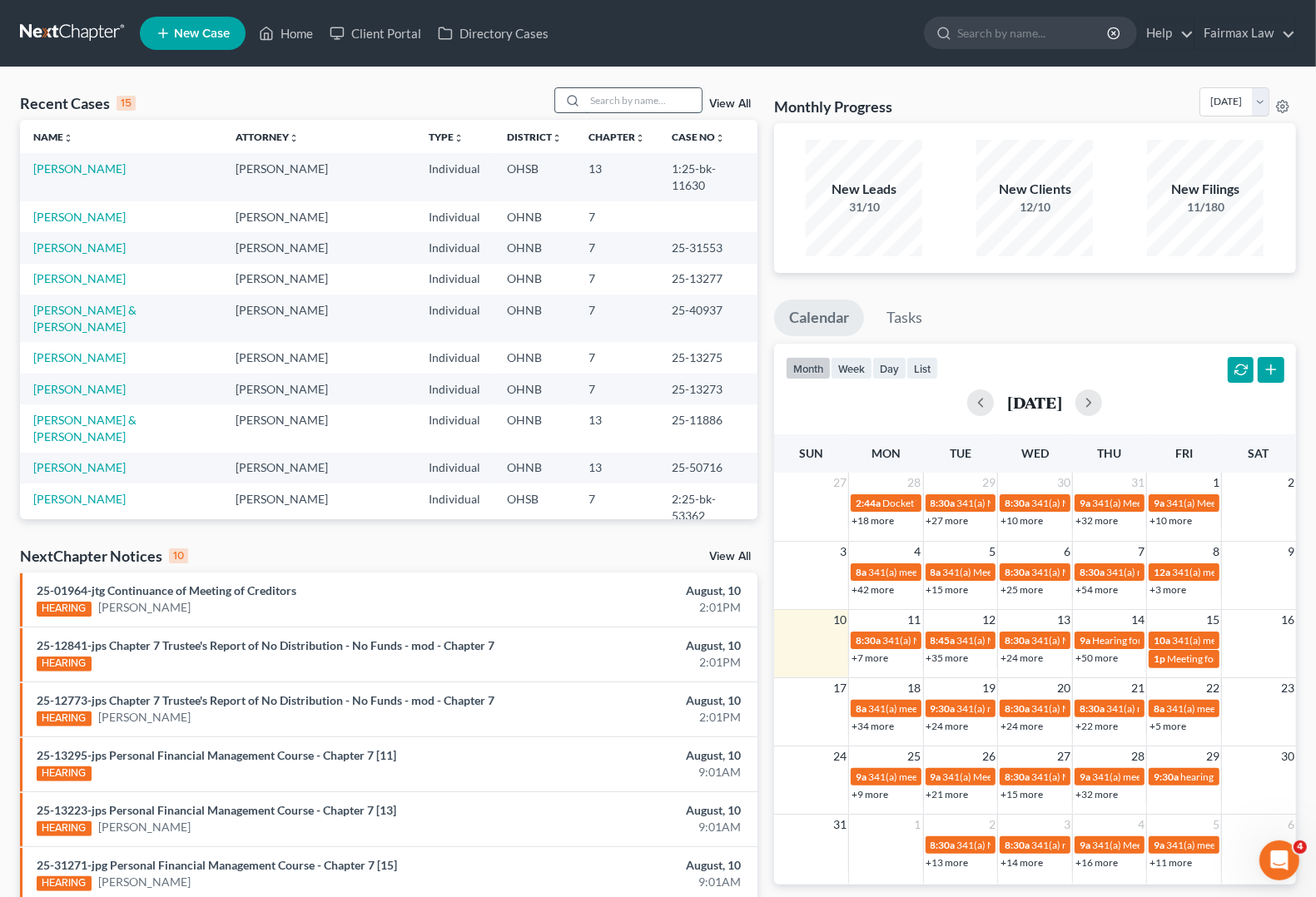
click at [622, 97] on input "search" at bounding box center [643, 101] width 117 height 24
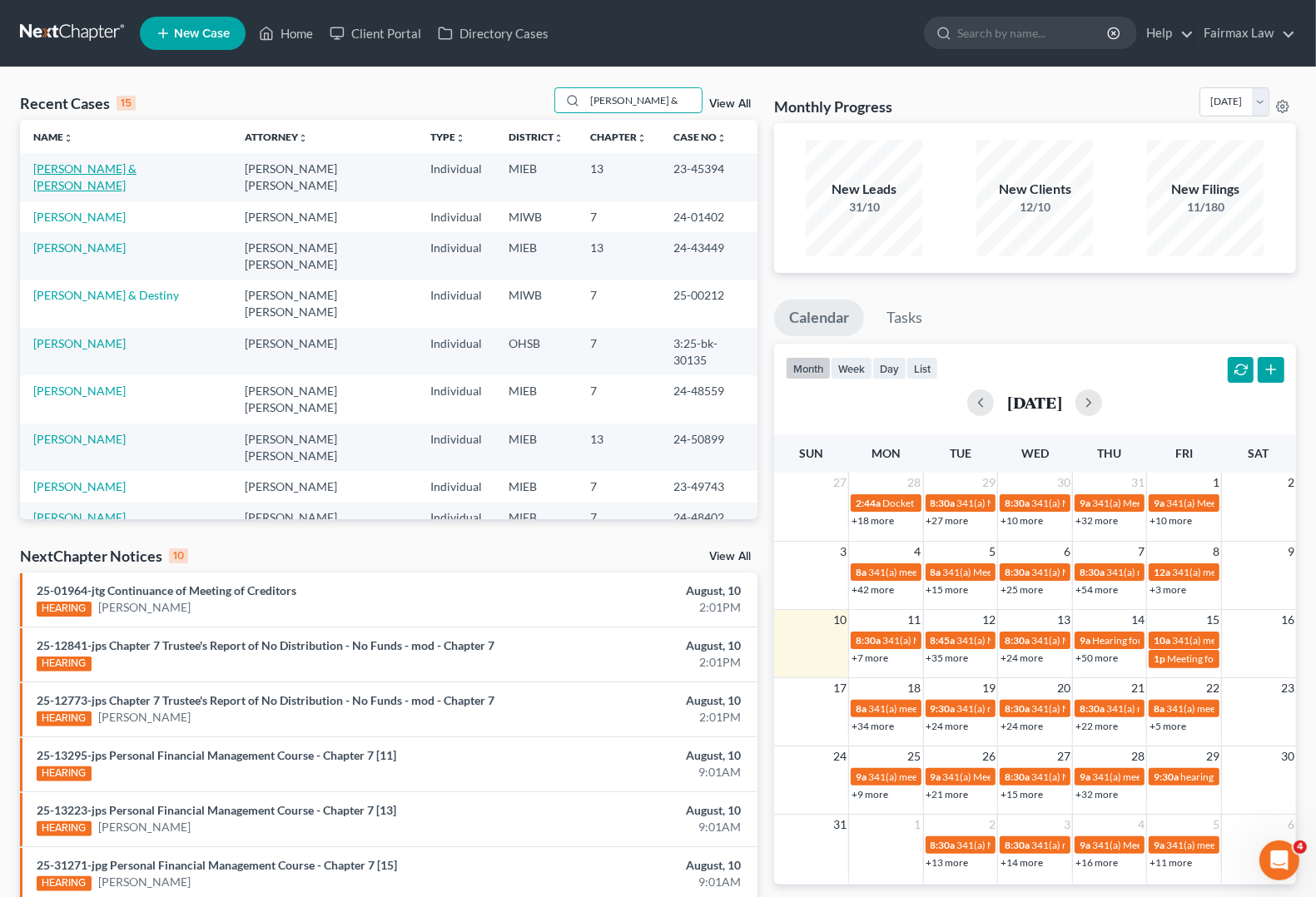
type input "[PERSON_NAME] &"
click at [136, 167] on link "[PERSON_NAME] & [PERSON_NAME]" at bounding box center [85, 177] width 103 height 31
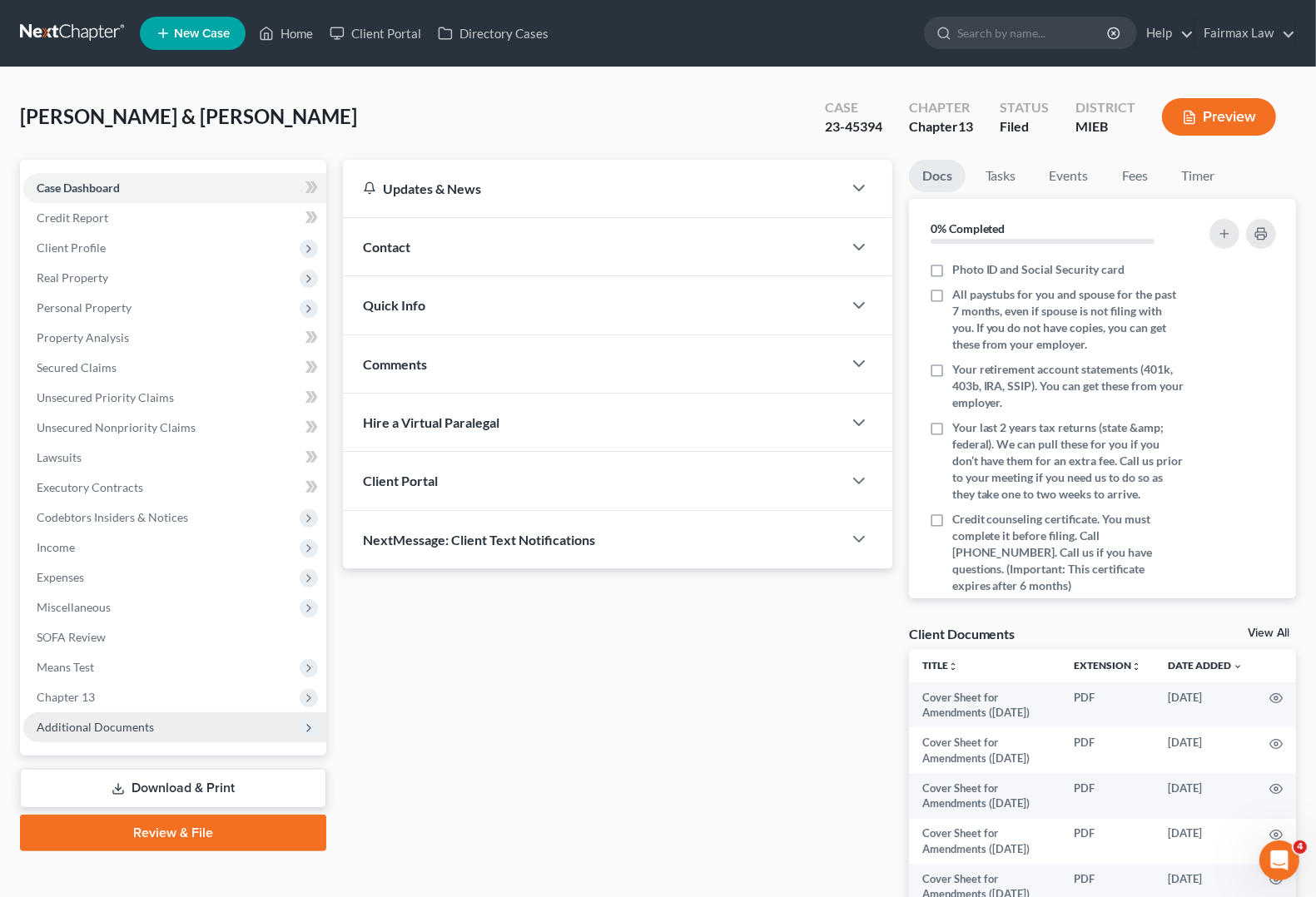
click at [51, 730] on span "Additional Documents" at bounding box center [95, 726] width 118 height 14
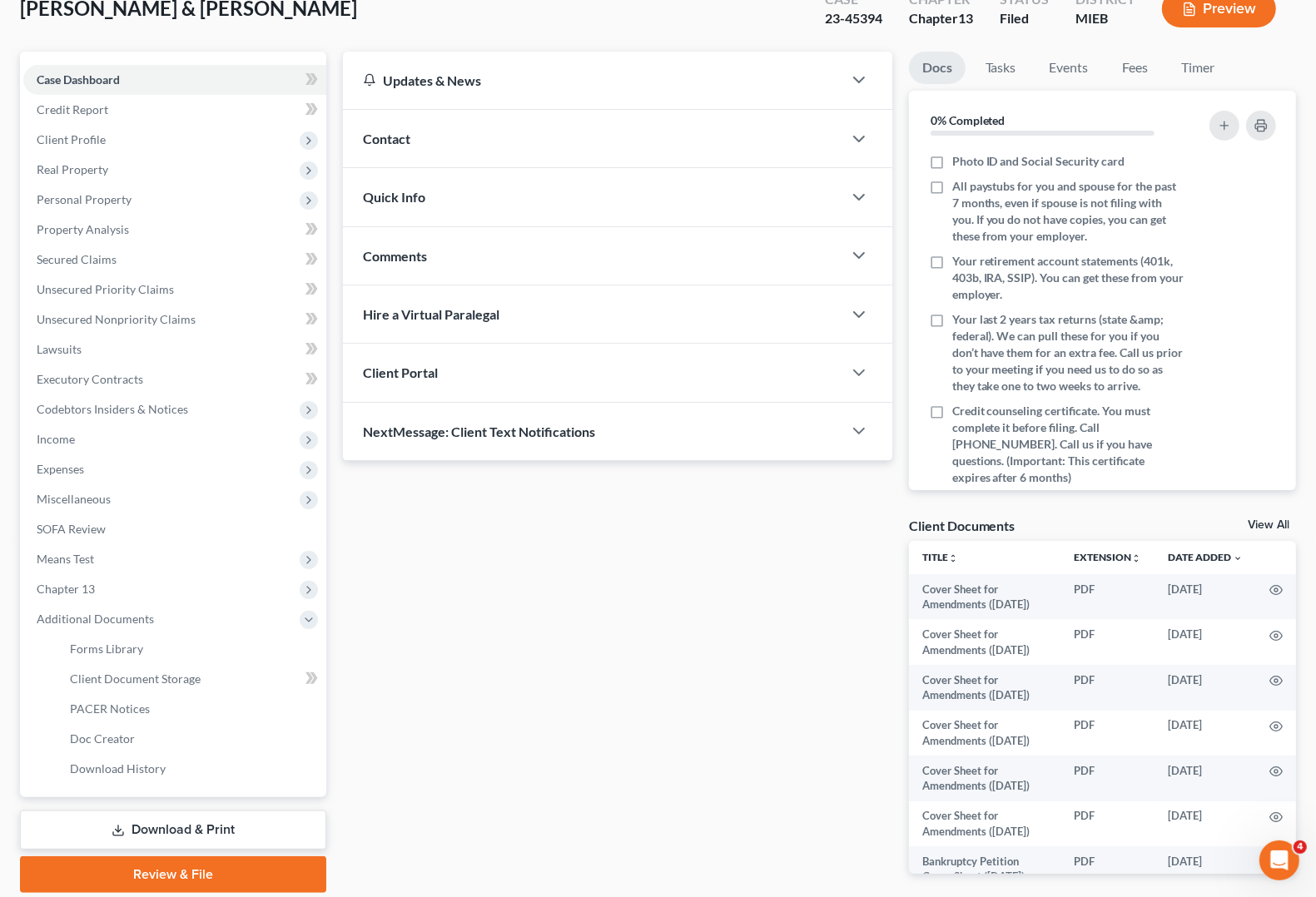
scroll to position [172, 0]
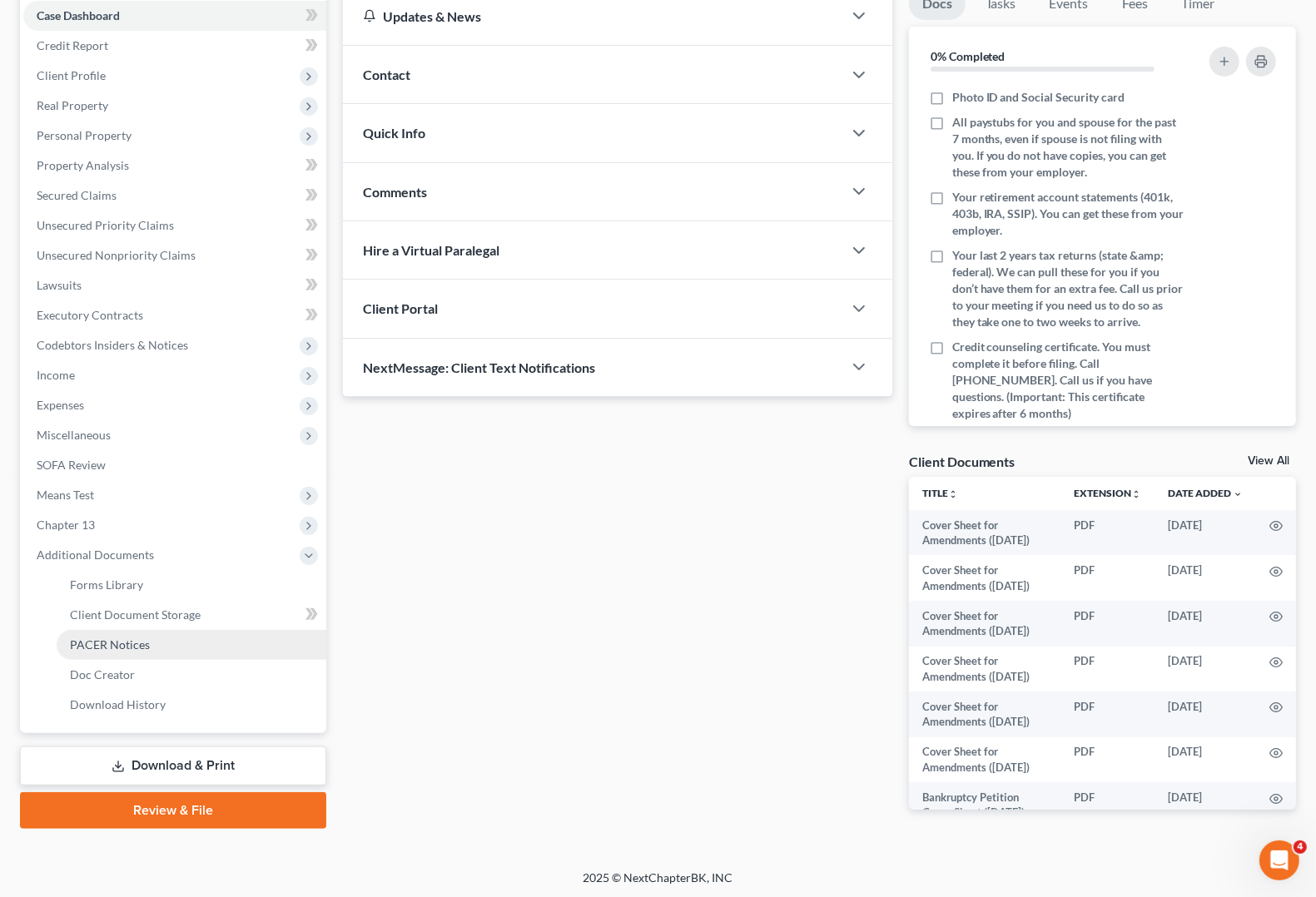
click at [121, 638] on span "PACER Notices" at bounding box center [109, 644] width 80 height 14
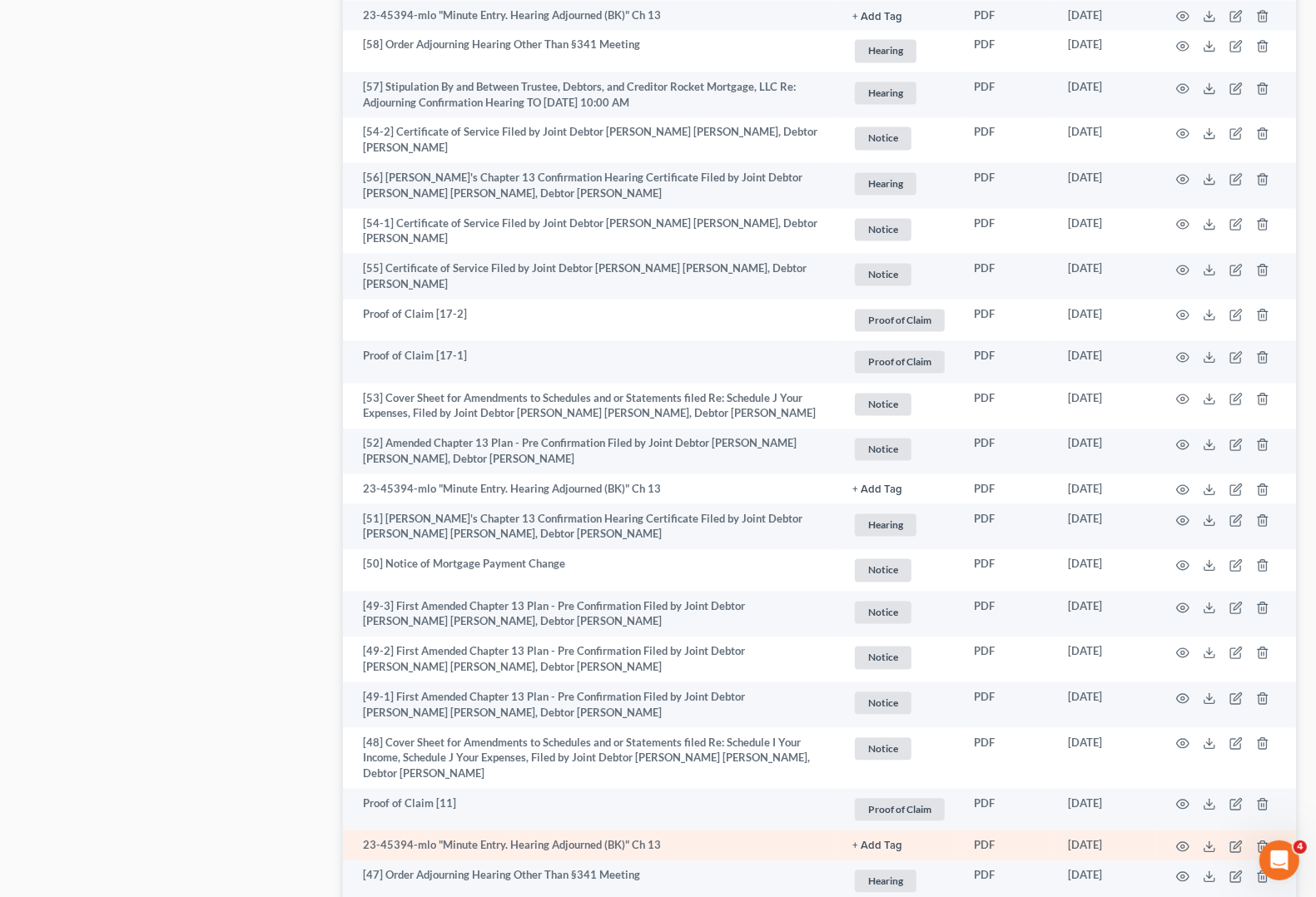
scroll to position [2802, 0]
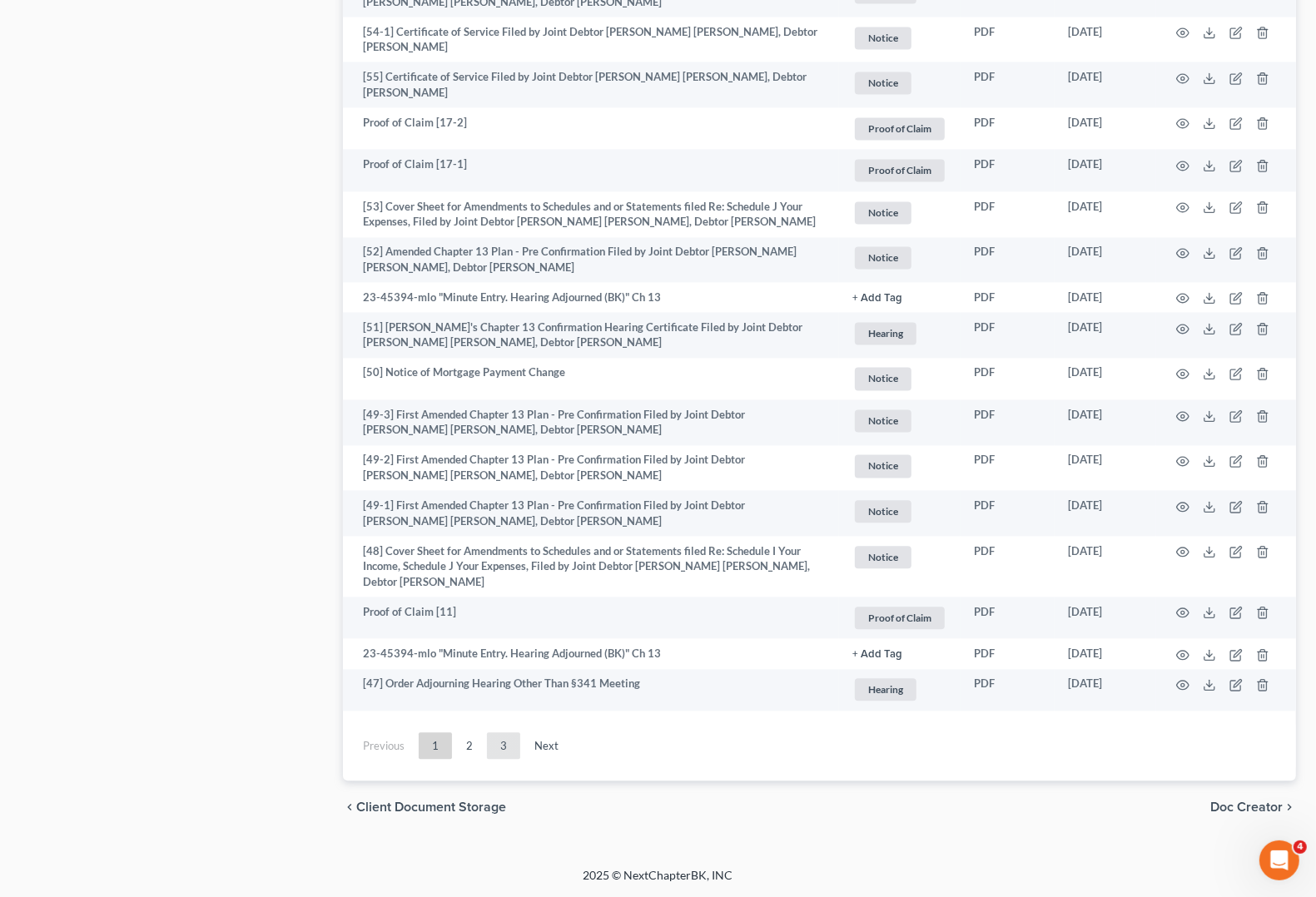
click at [503, 747] on link "3" at bounding box center [503, 746] width 33 height 26
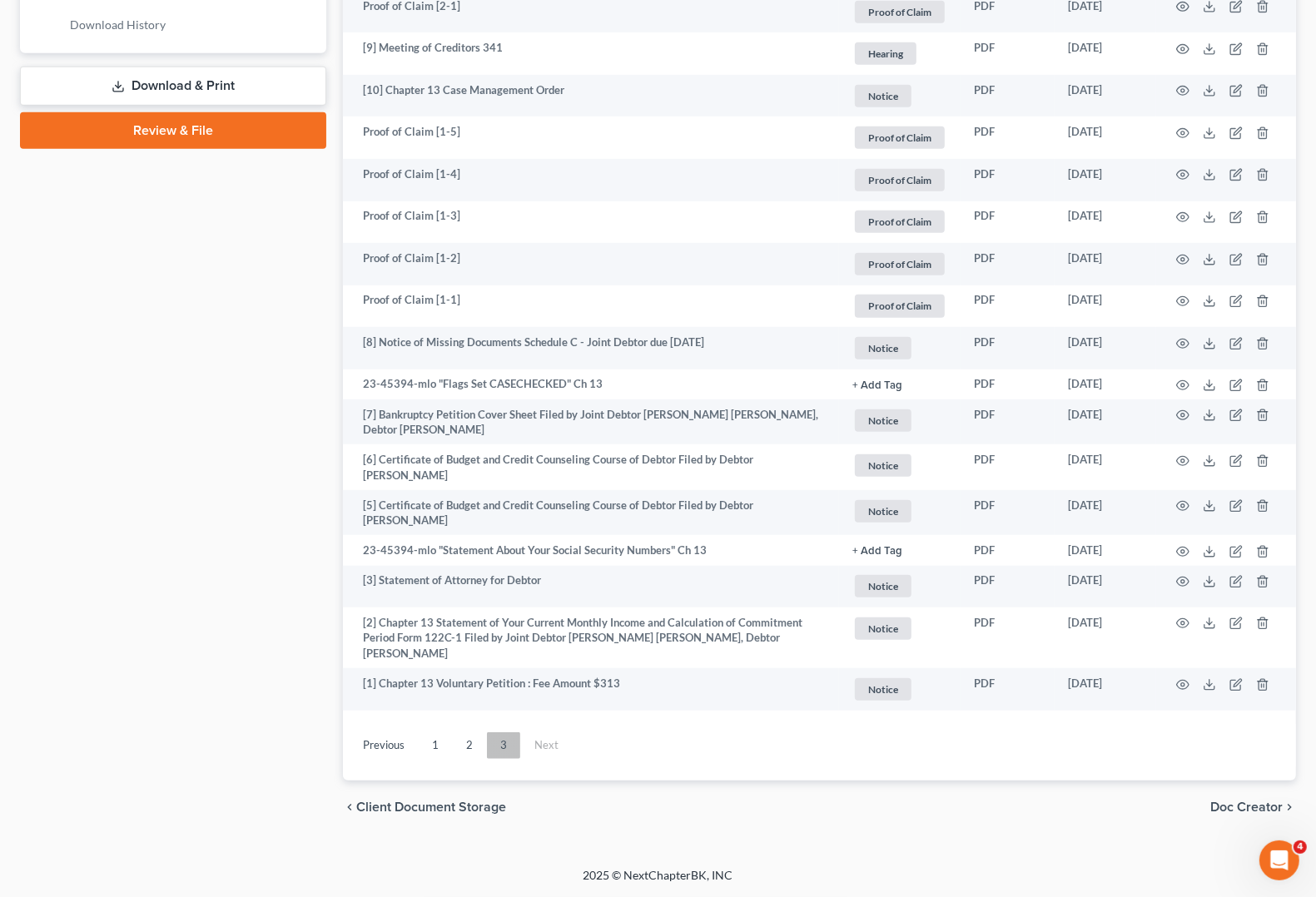
scroll to position [850, 0]
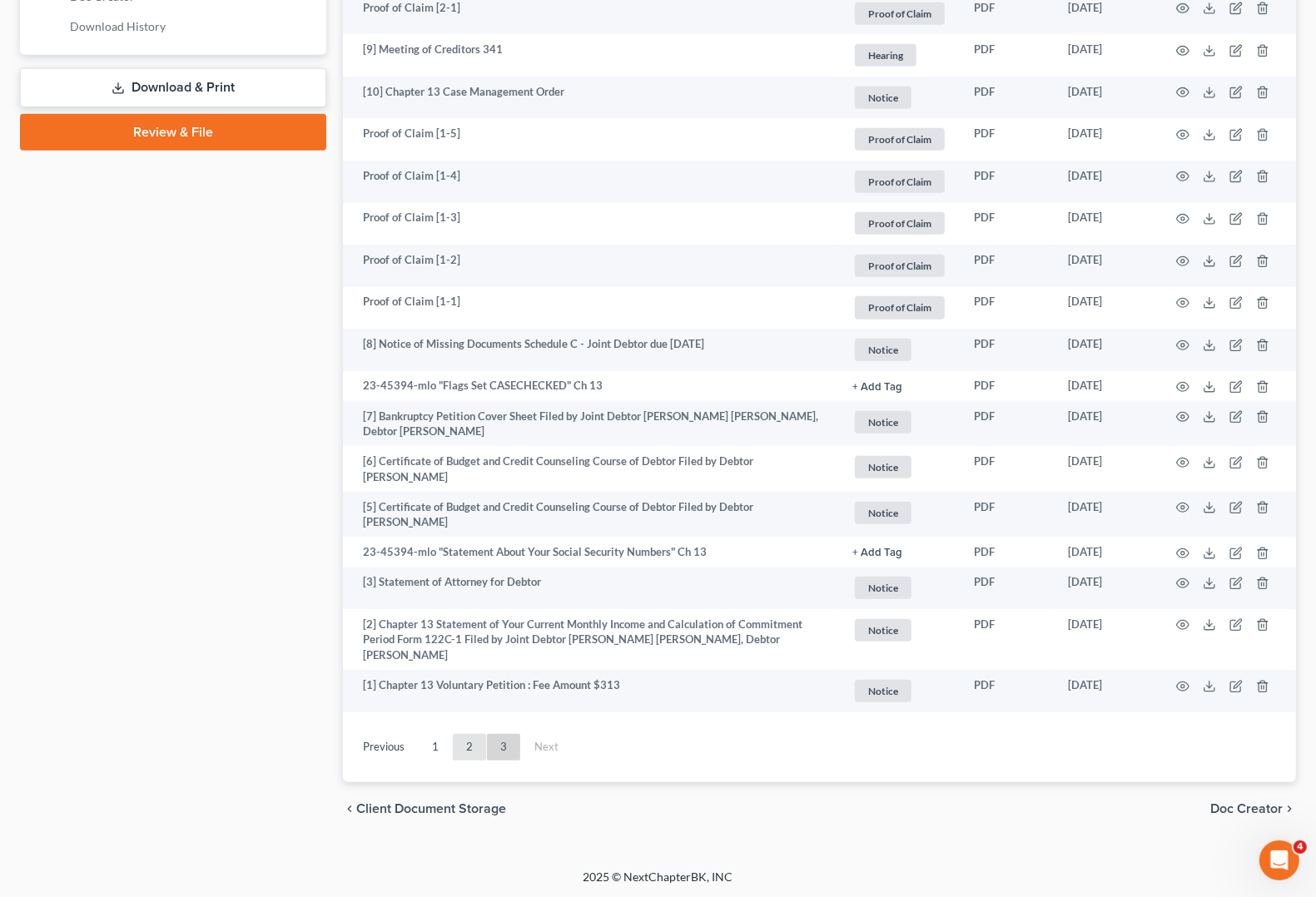
click at [484, 748] on link "2" at bounding box center [468, 747] width 33 height 26
click at [484, 748] on div "Add File or drop files here Attachment unfold_more expand_more expand_less TYPE…" at bounding box center [819, 119] width 953 height 1323
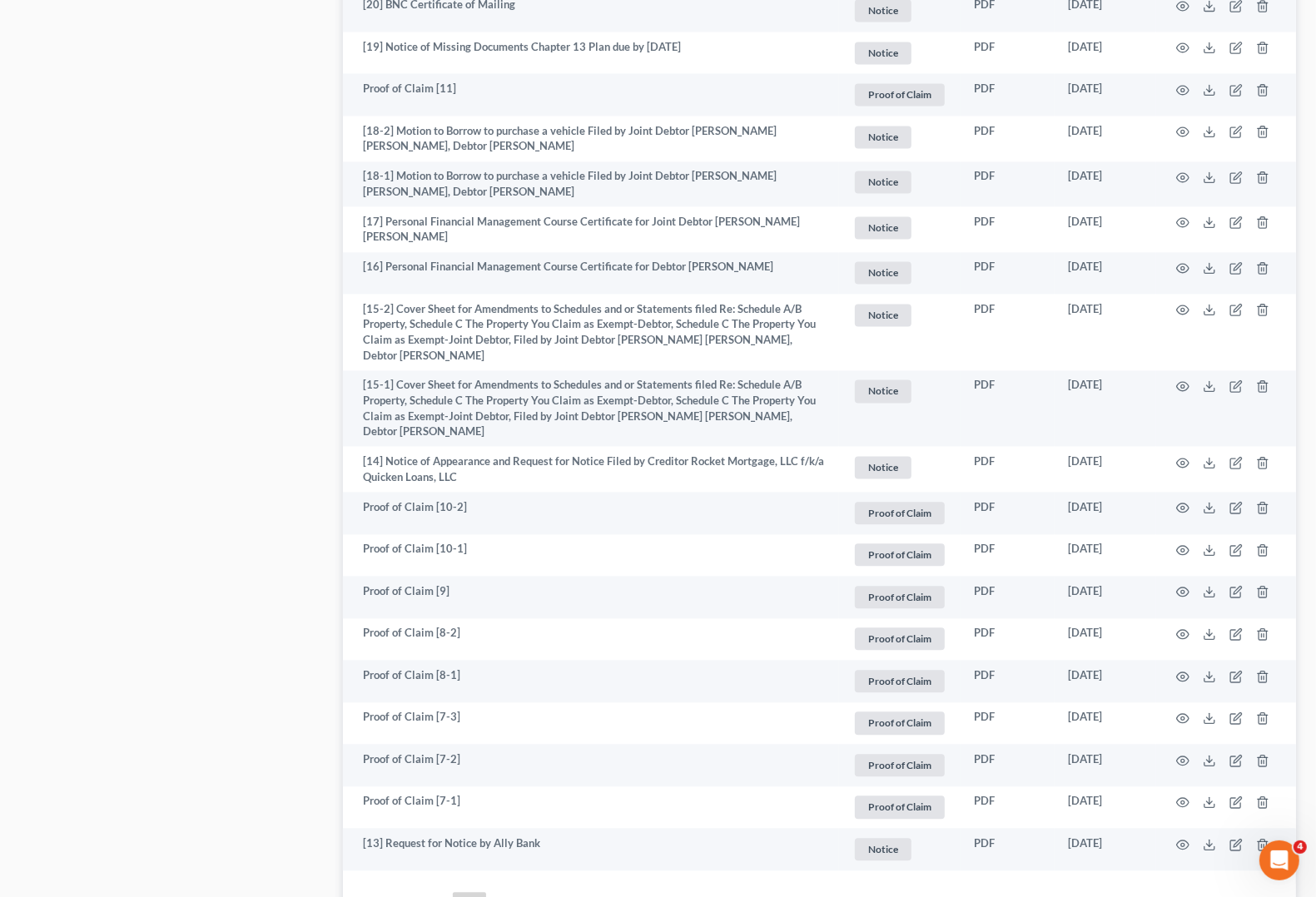
scroll to position [2997, 0]
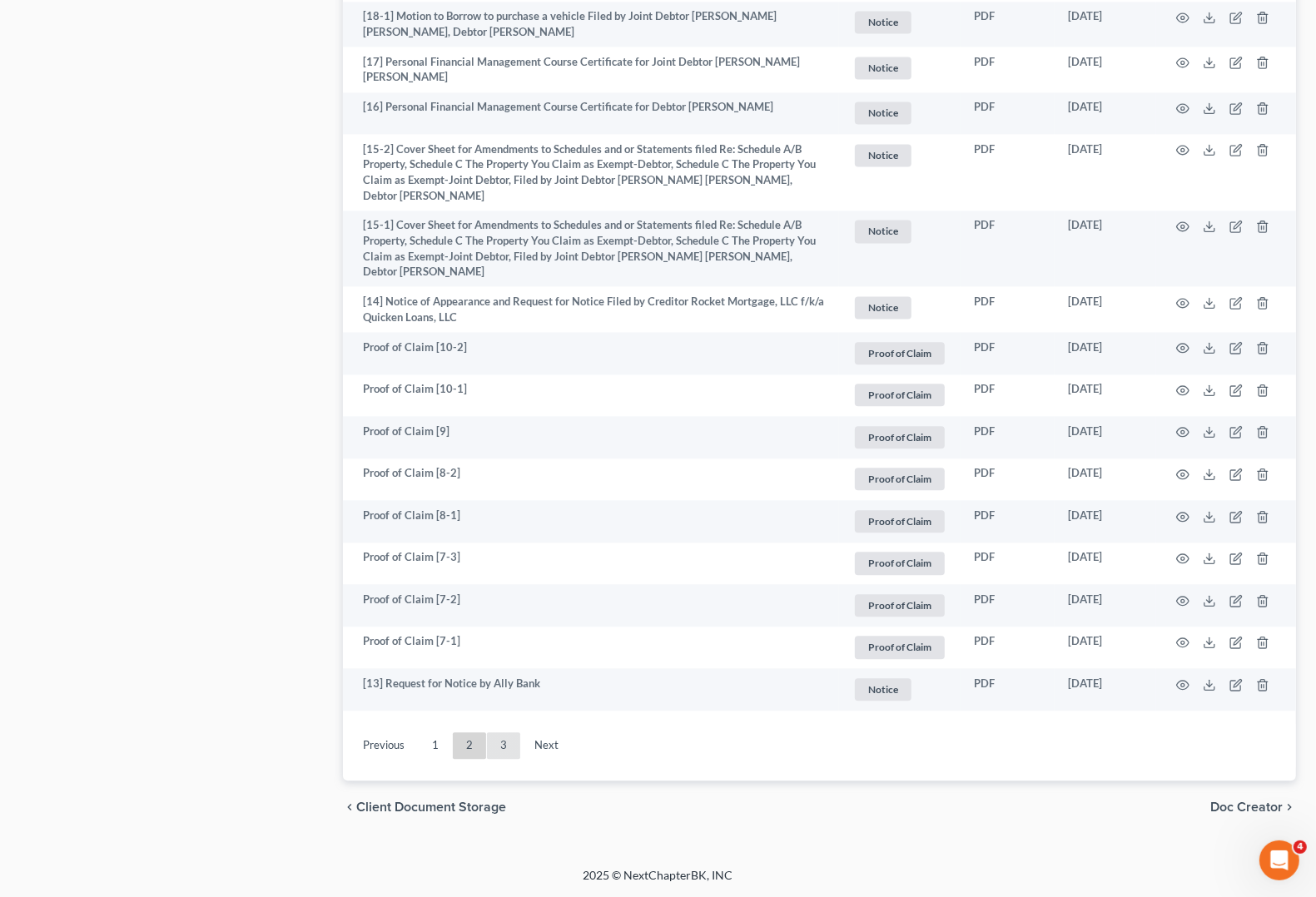
click at [508, 746] on link "3" at bounding box center [503, 746] width 33 height 26
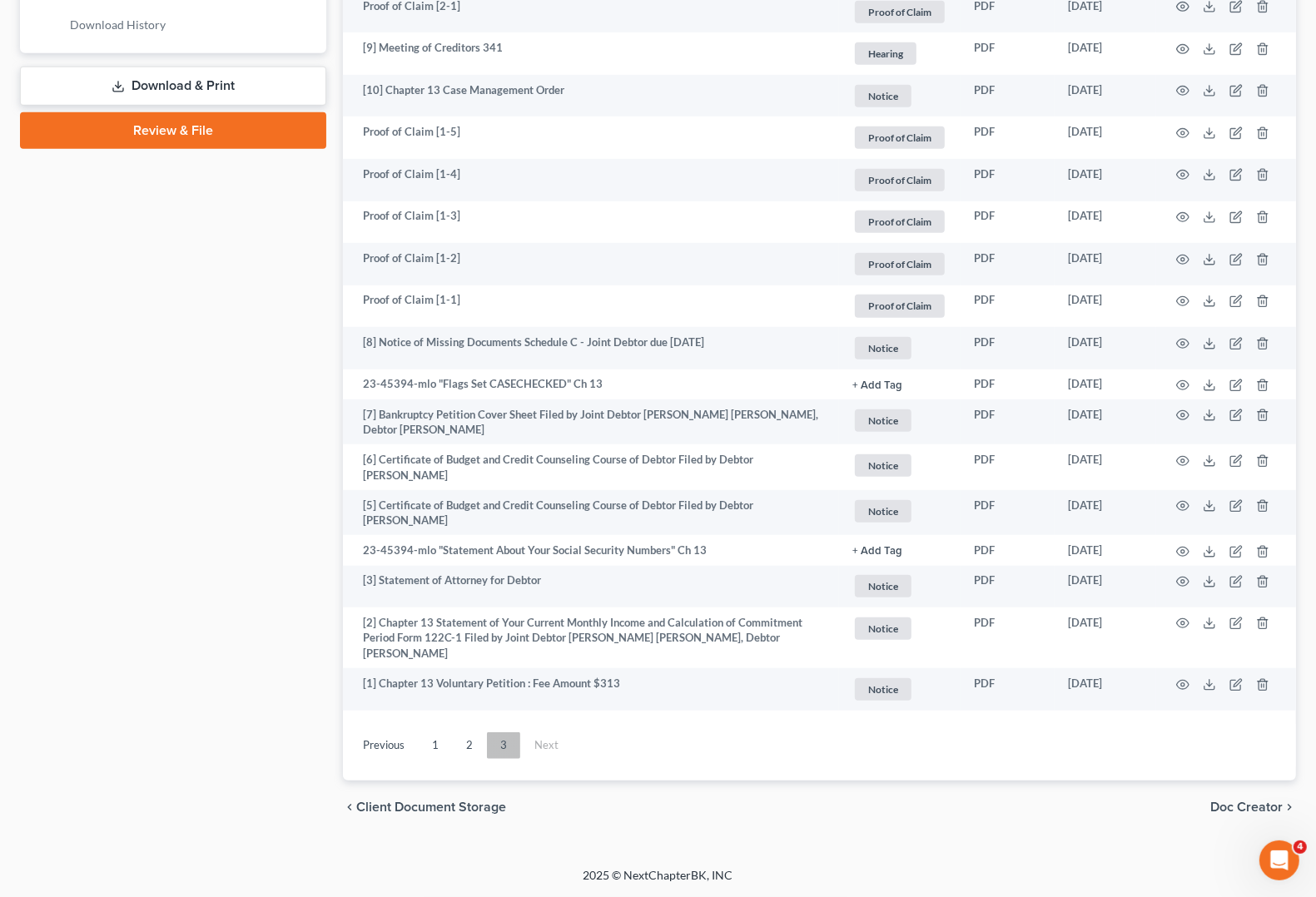
scroll to position [850, 0]
click at [509, 747] on link "3" at bounding box center [503, 747] width 33 height 26
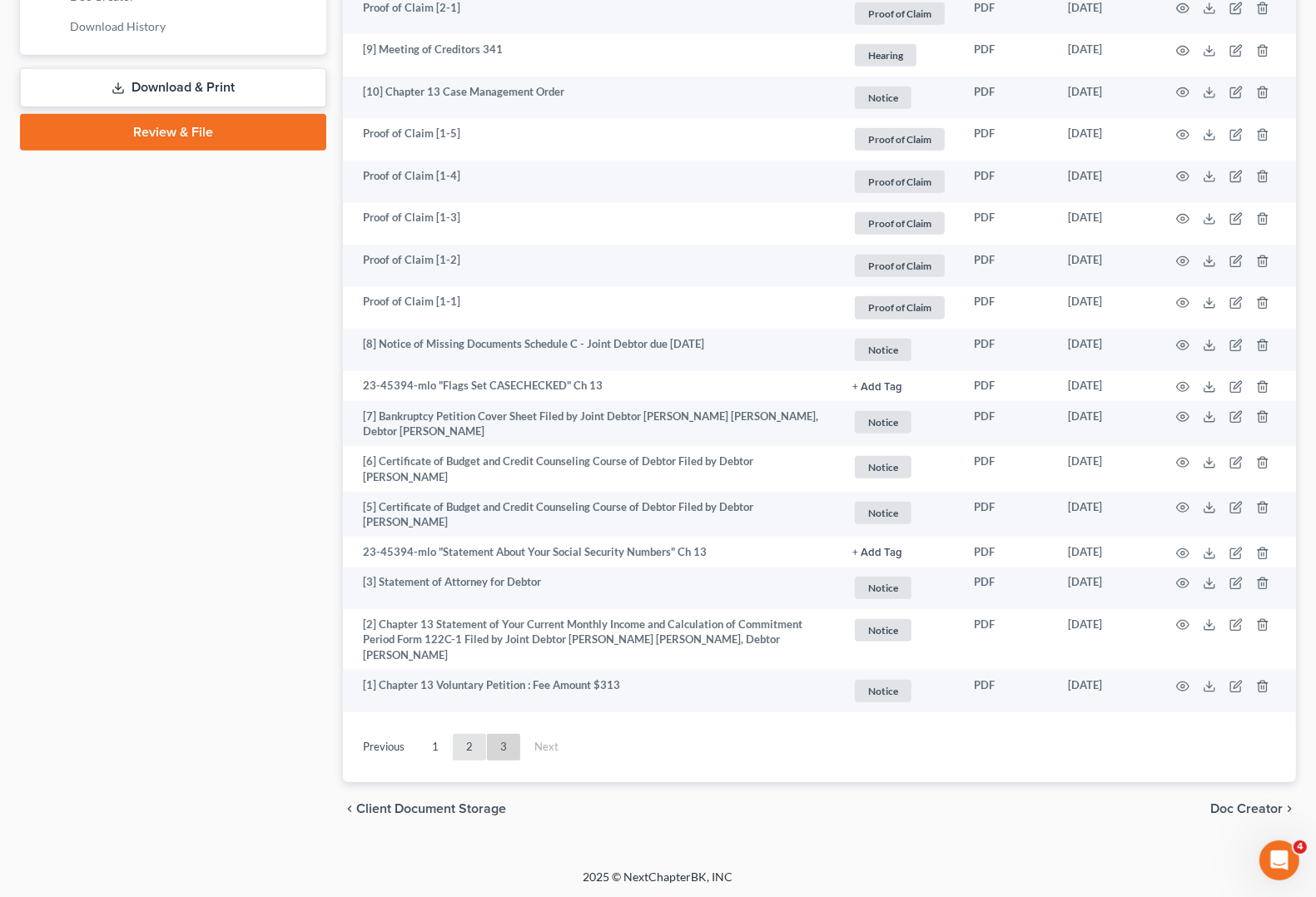
click at [466, 748] on link "2" at bounding box center [468, 747] width 33 height 26
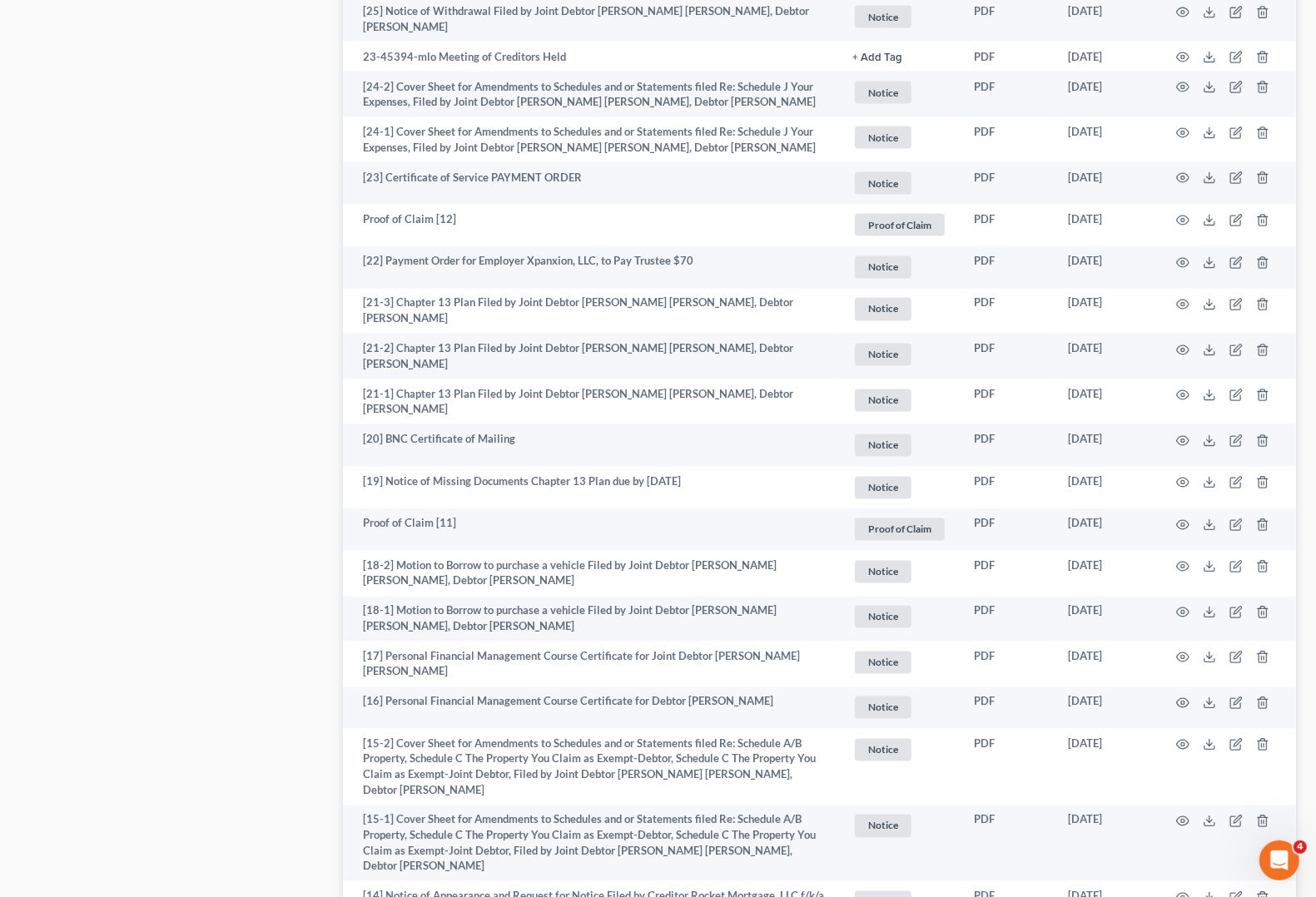
scroll to position [2997, 0]
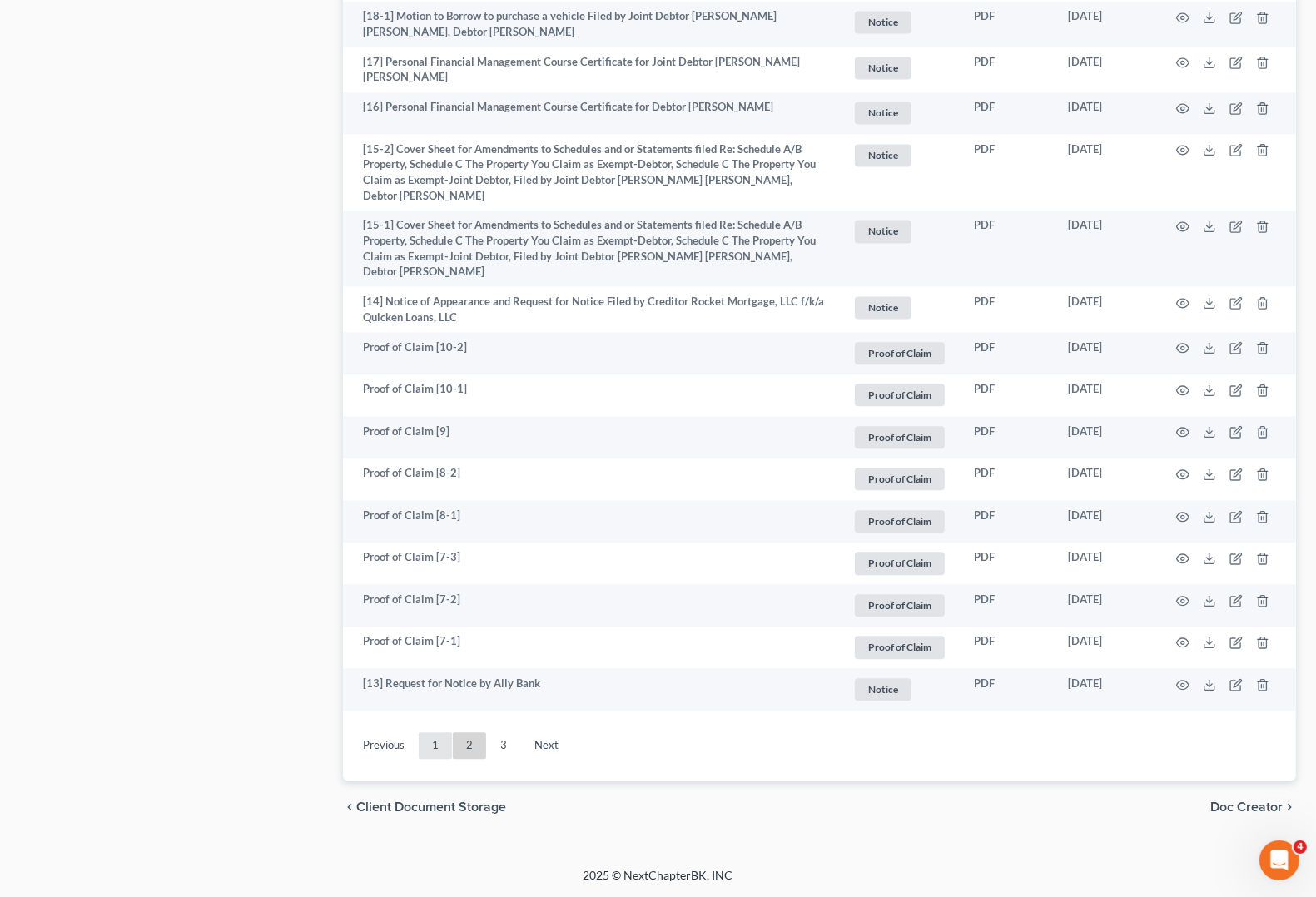
click at [430, 750] on link "1" at bounding box center [435, 746] width 33 height 26
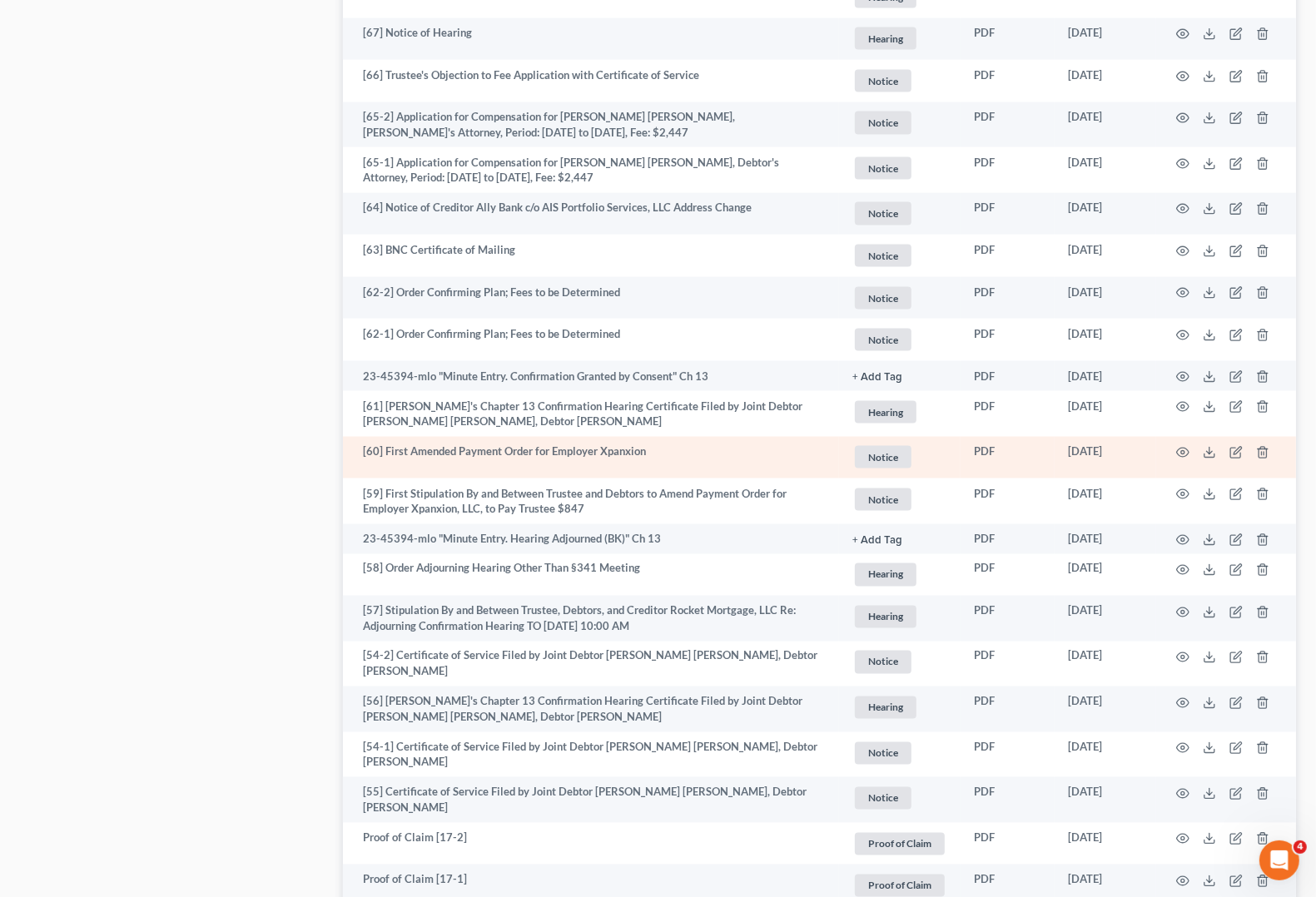
scroll to position [1970, 0]
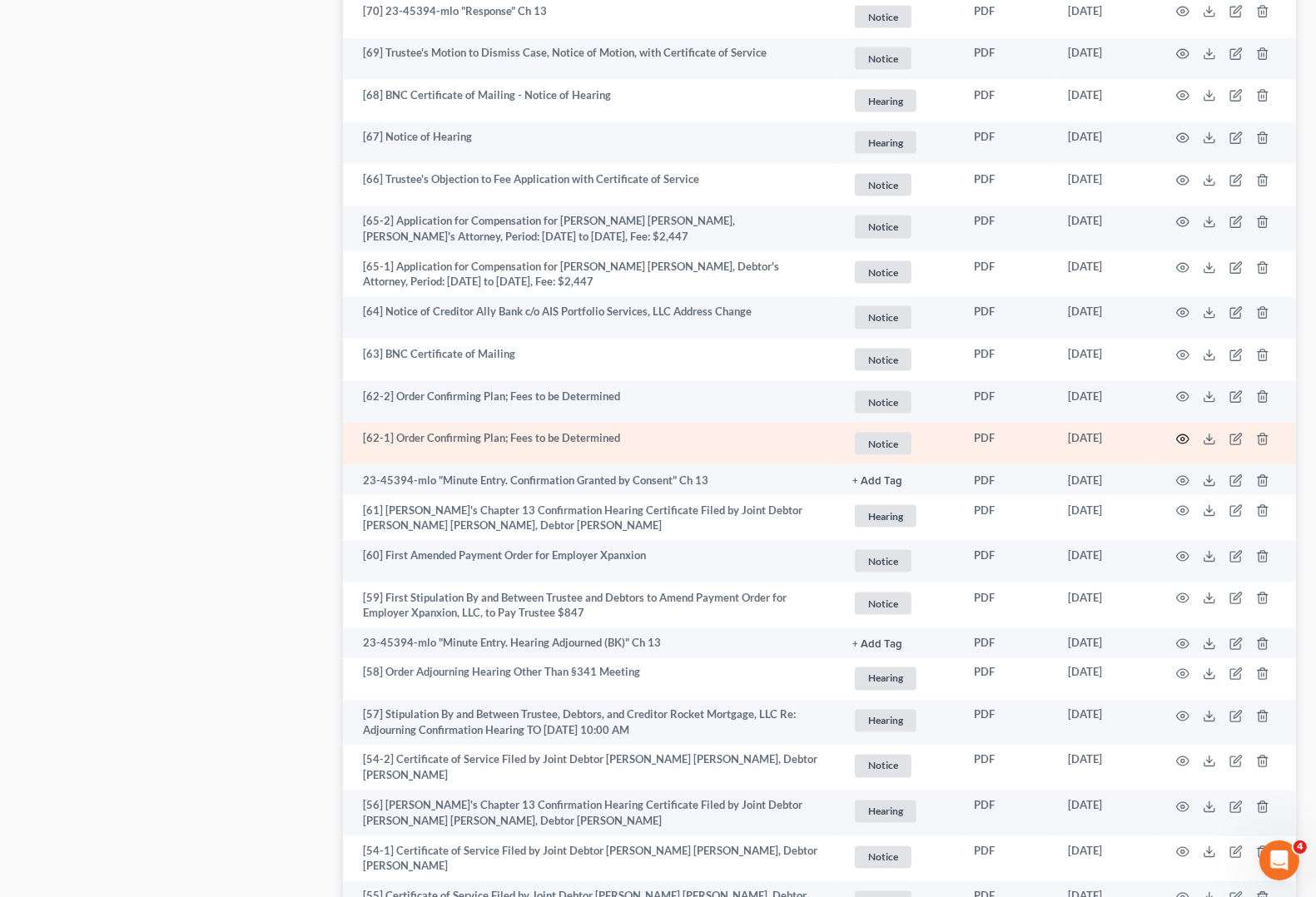
click at [1181, 438] on icon "button" at bounding box center [1182, 439] width 13 height 13
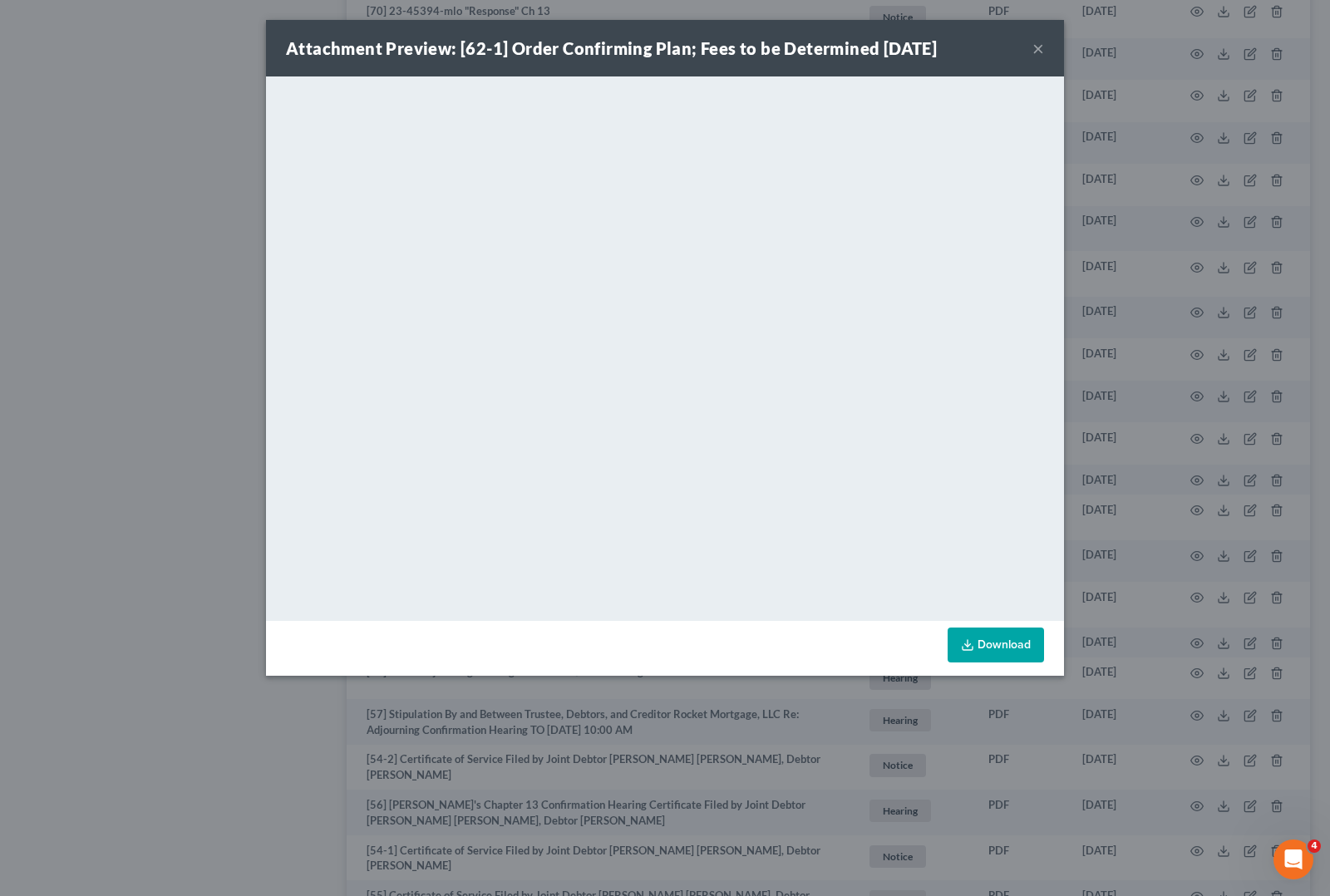
click at [1045, 50] on div "Attachment Preview: [62-1] Order Confirming Plan; Fees to be Determined [DATE] ×" at bounding box center [664, 48] width 797 height 56
click at [1035, 52] on button "×" at bounding box center [1038, 48] width 11 height 20
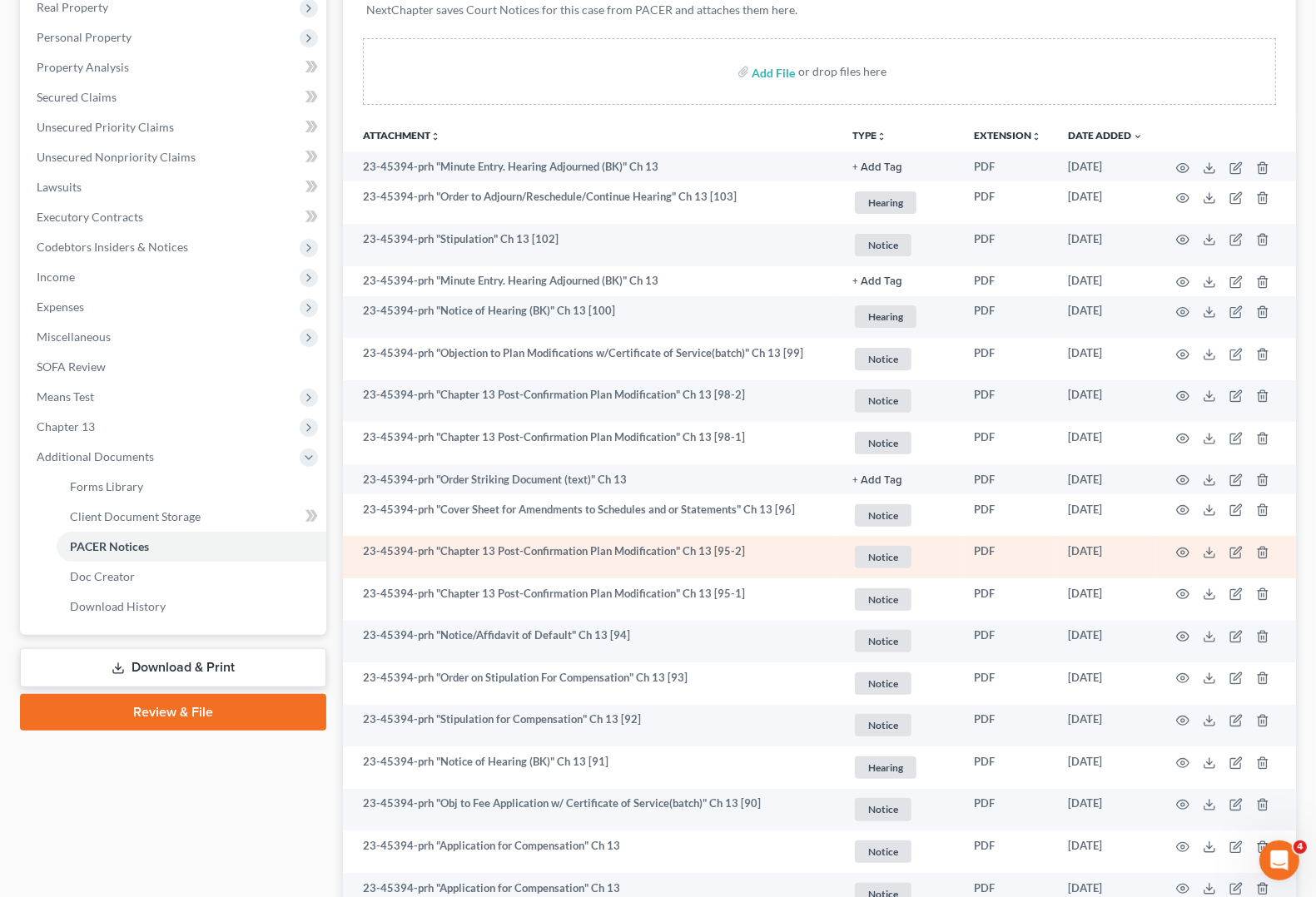
scroll to position [307, 0]
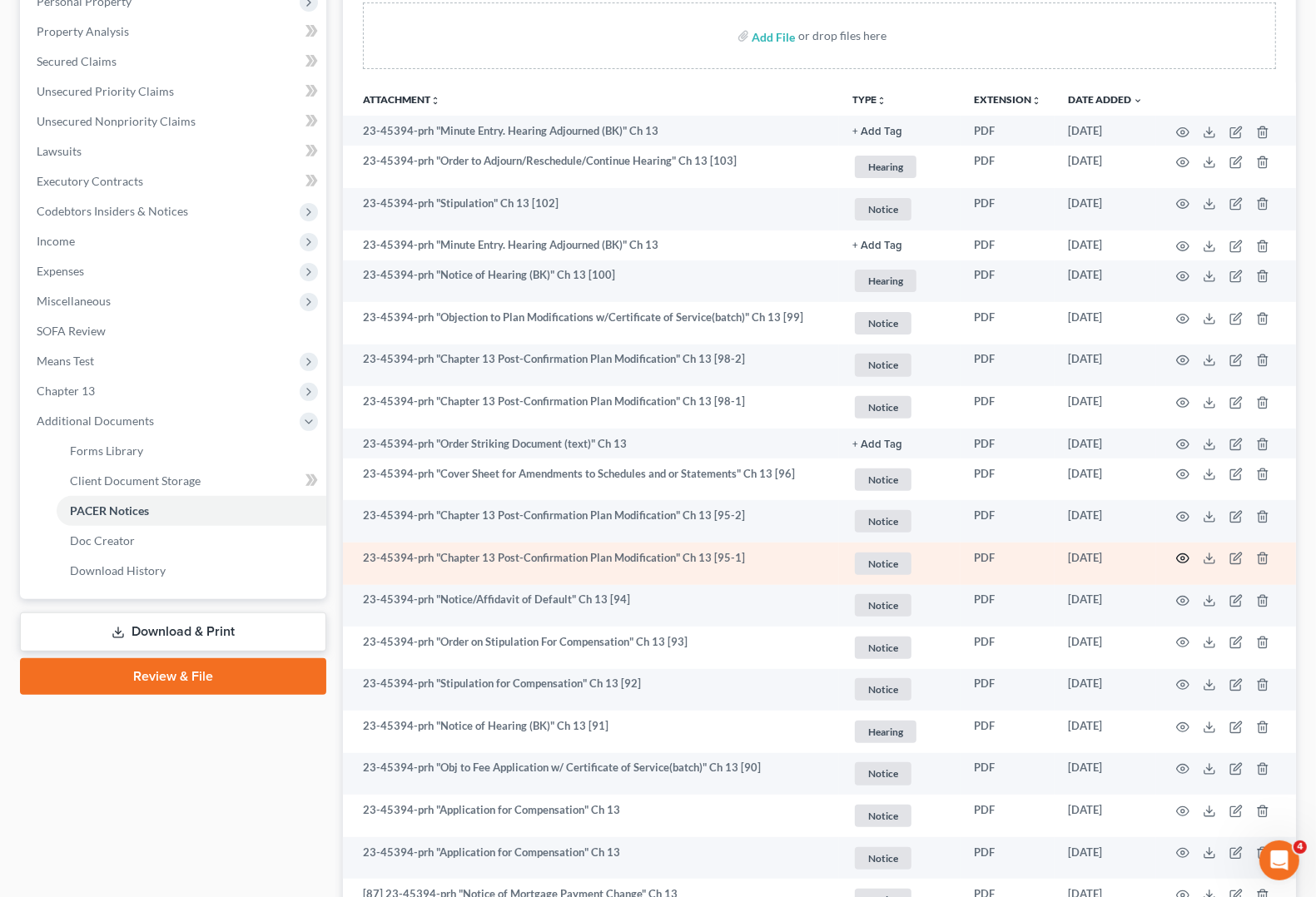
click at [1182, 561] on icon "button" at bounding box center [1182, 559] width 12 height 9
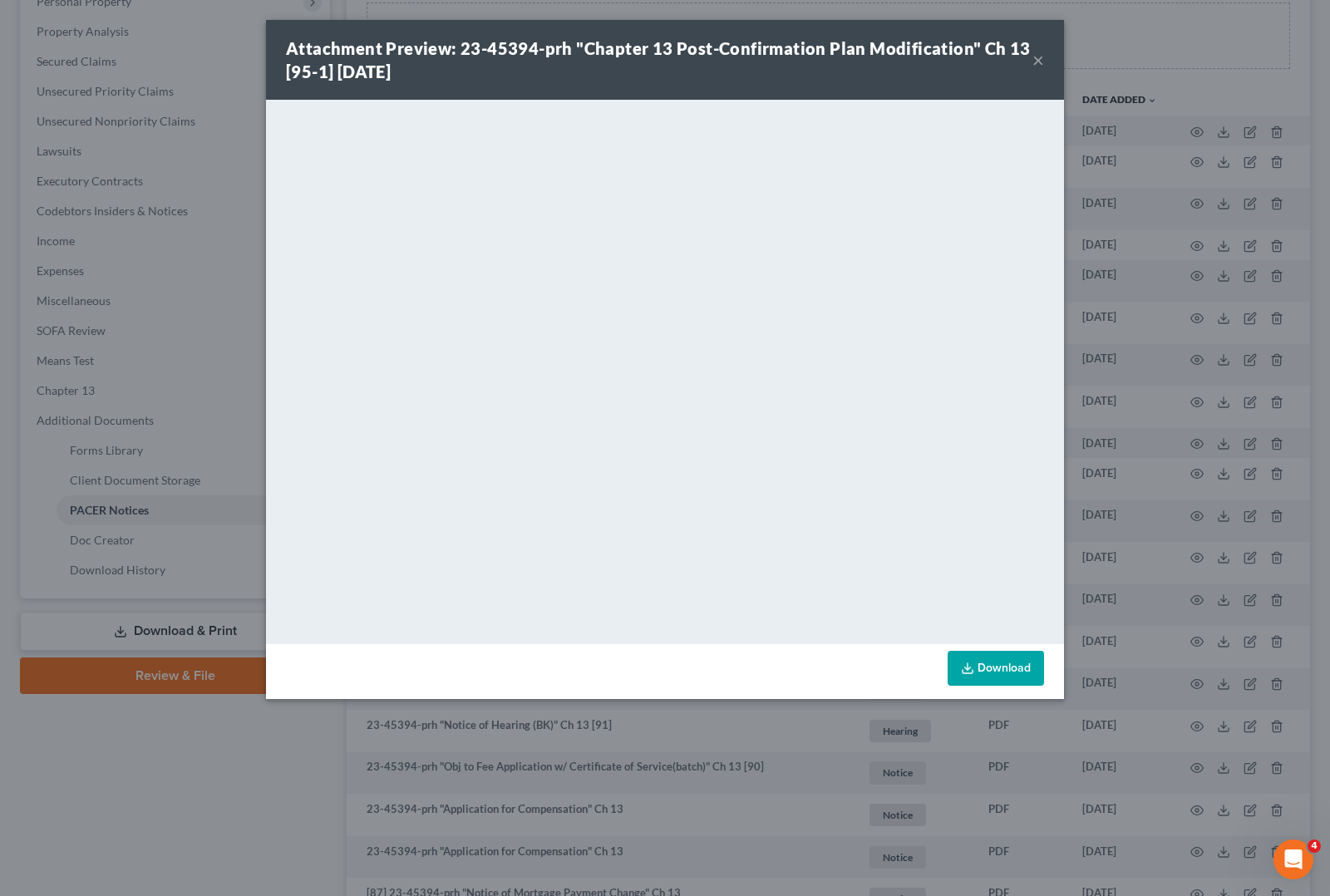
click at [1039, 54] on button "×" at bounding box center [1038, 59] width 11 height 20
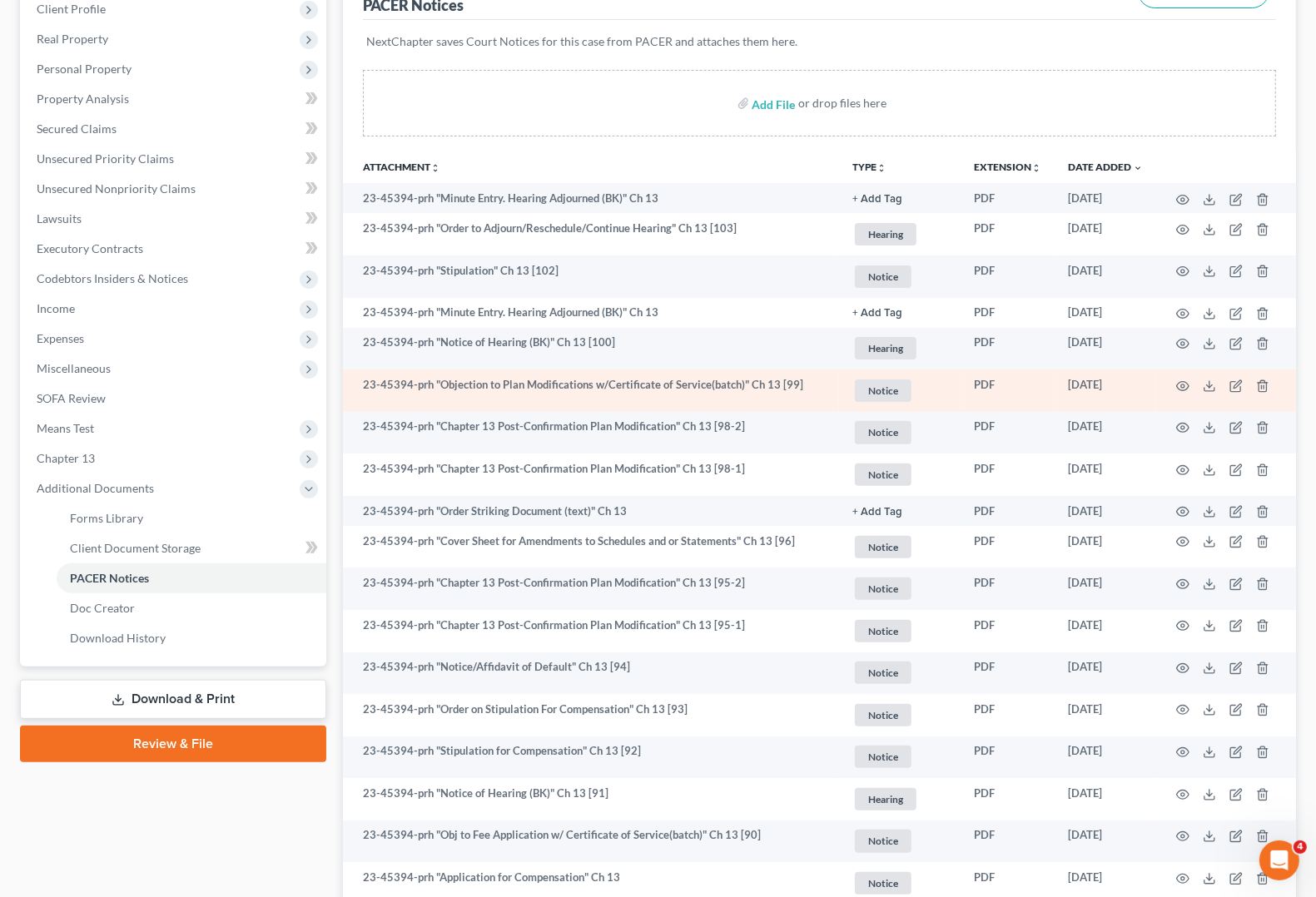
scroll to position [202, 0]
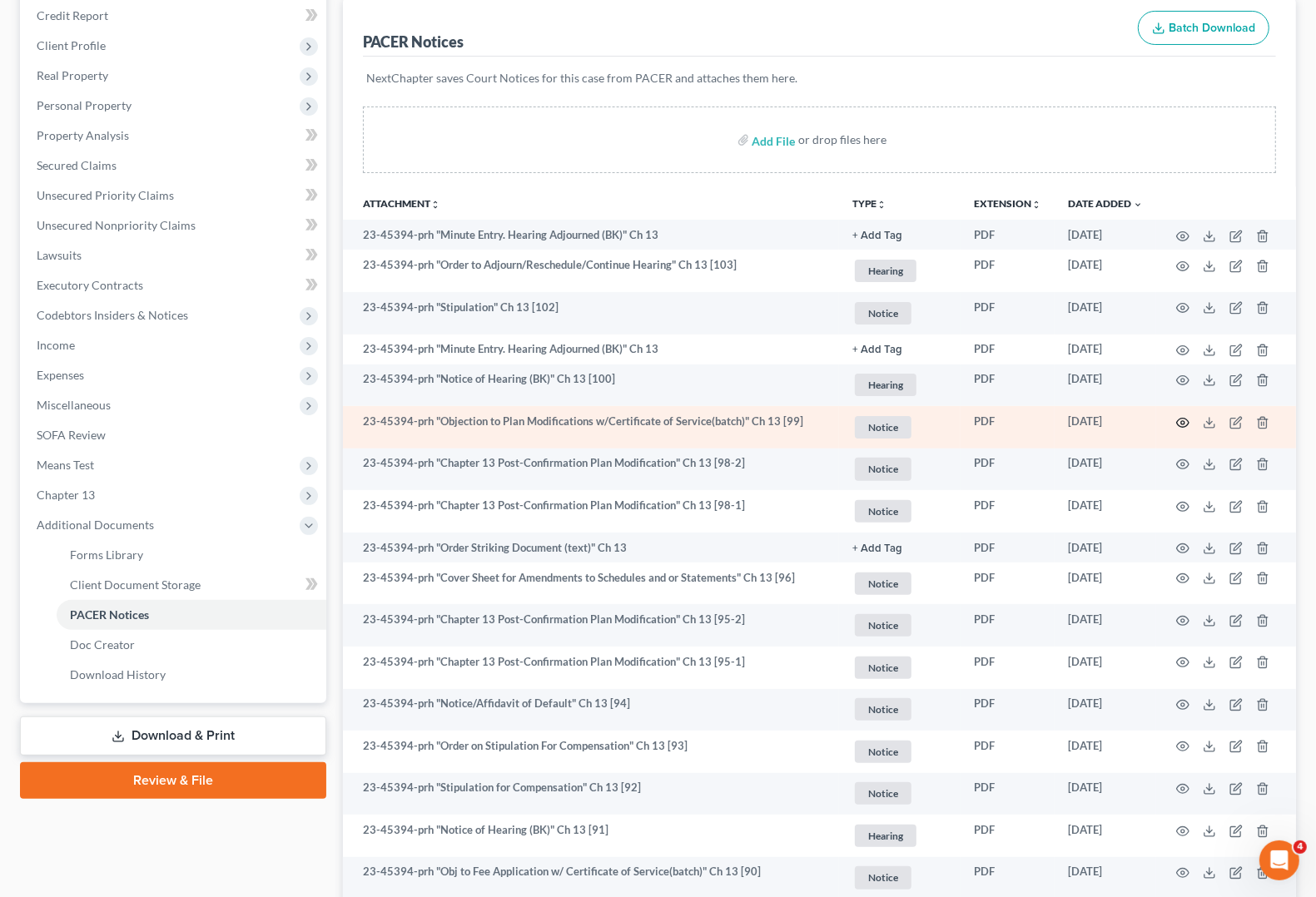
click at [1181, 421] on circle "button" at bounding box center [1182, 423] width 4 height 4
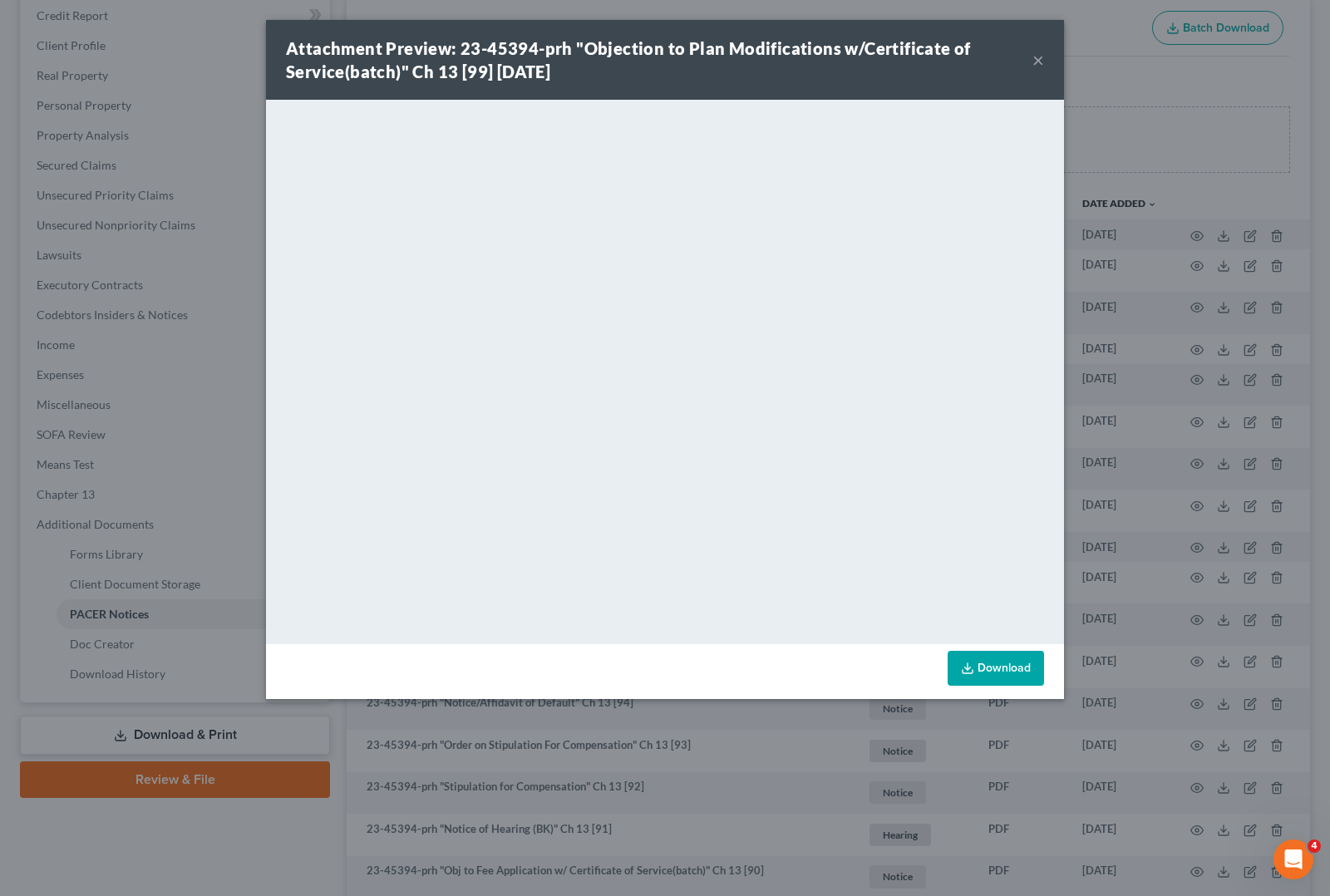
click at [1043, 60] on button "×" at bounding box center [1038, 59] width 11 height 20
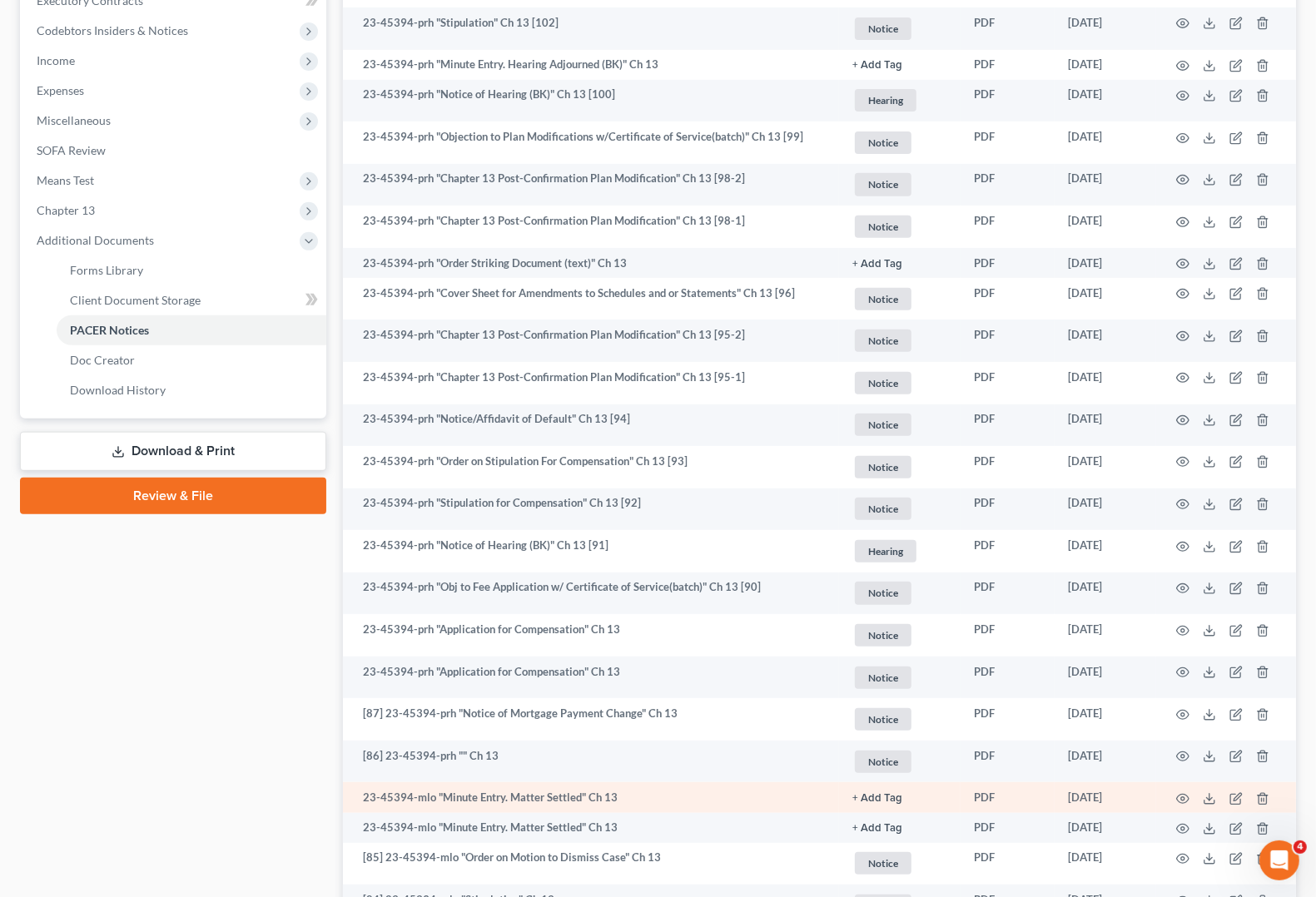
scroll to position [514, 0]
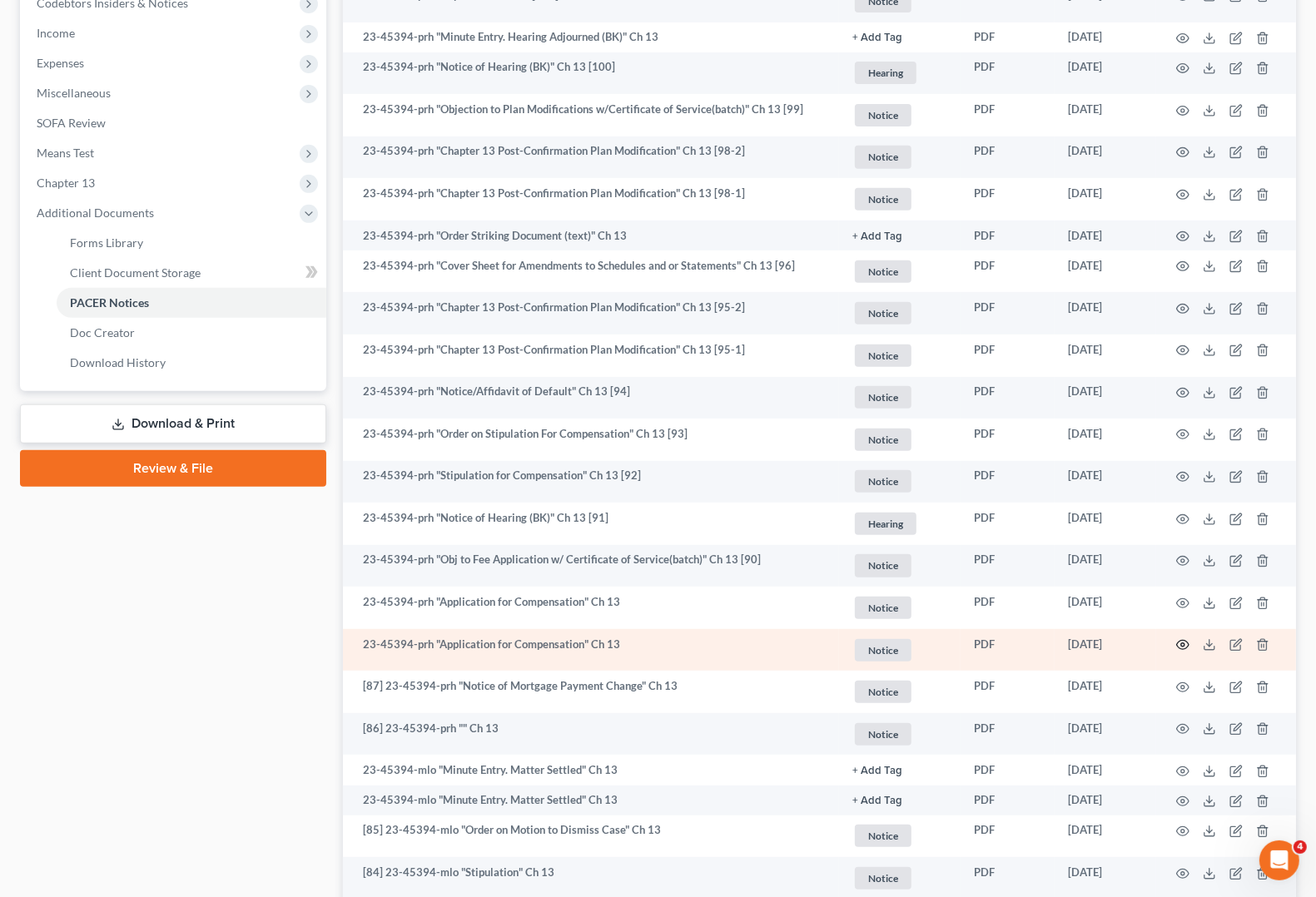
click at [1184, 646] on icon "button" at bounding box center [1182, 645] width 13 height 13
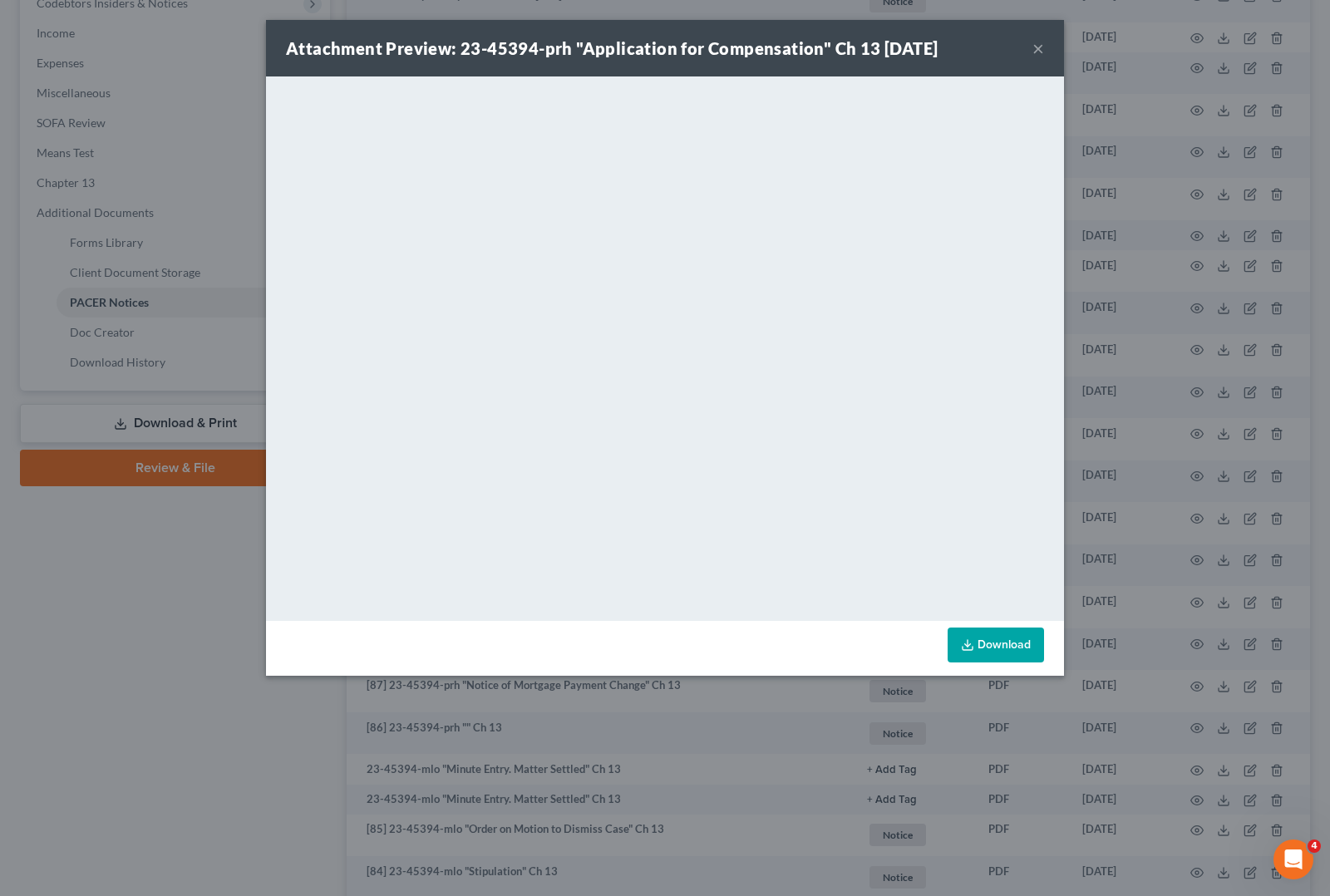
click at [1037, 44] on button "×" at bounding box center [1038, 48] width 11 height 20
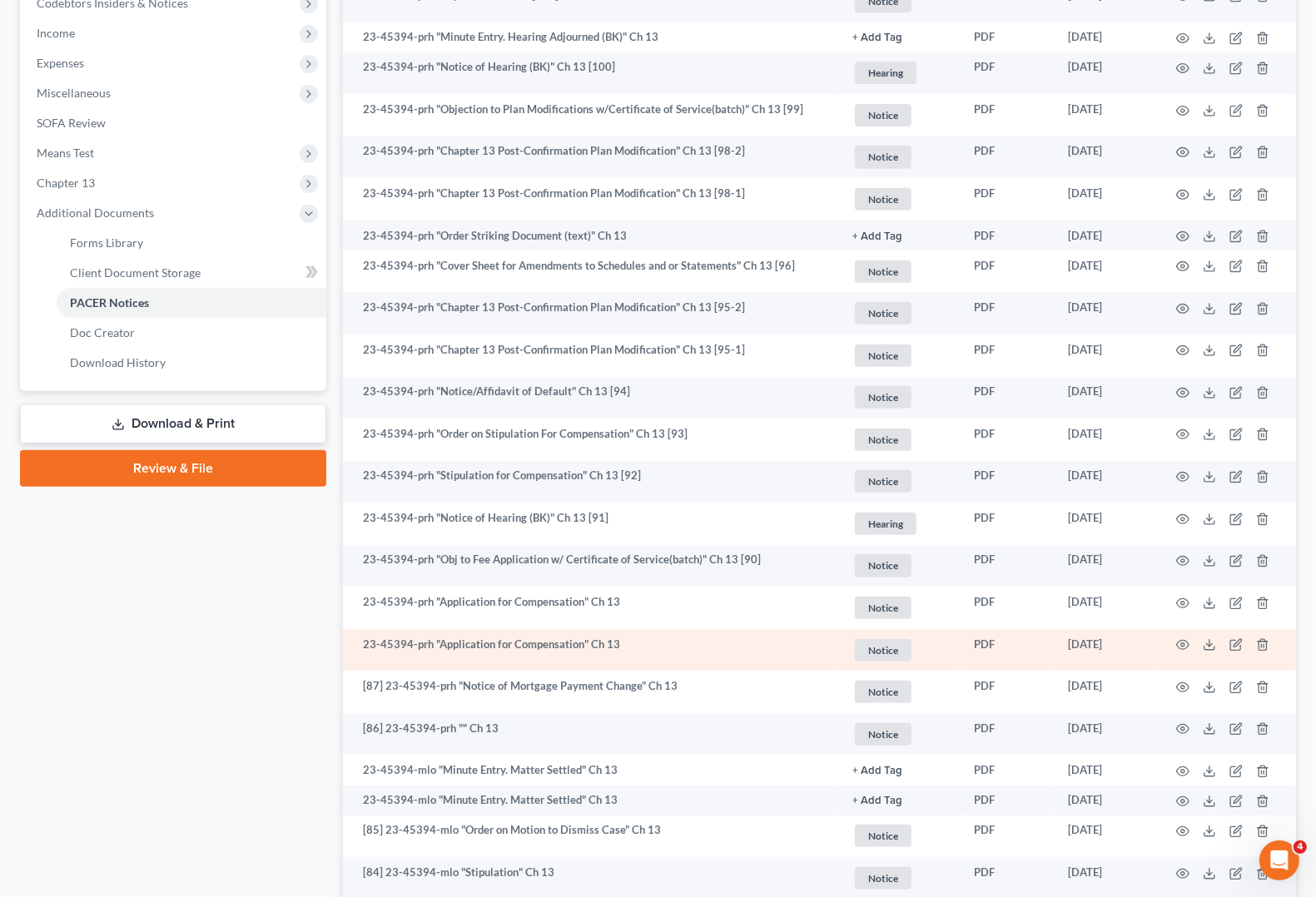
scroll to position [410, 0]
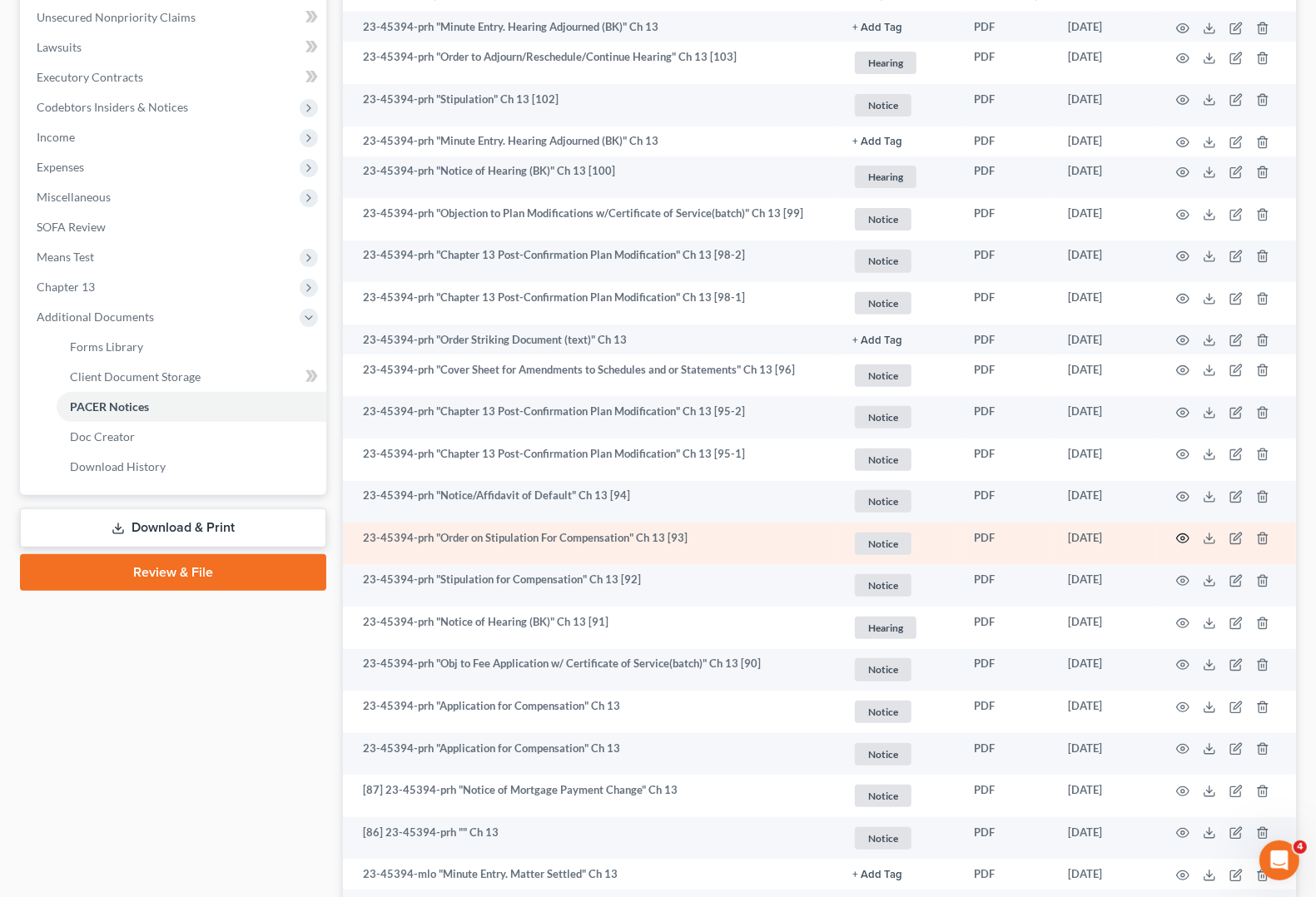
click at [1182, 537] on icon "button" at bounding box center [1182, 538] width 13 height 13
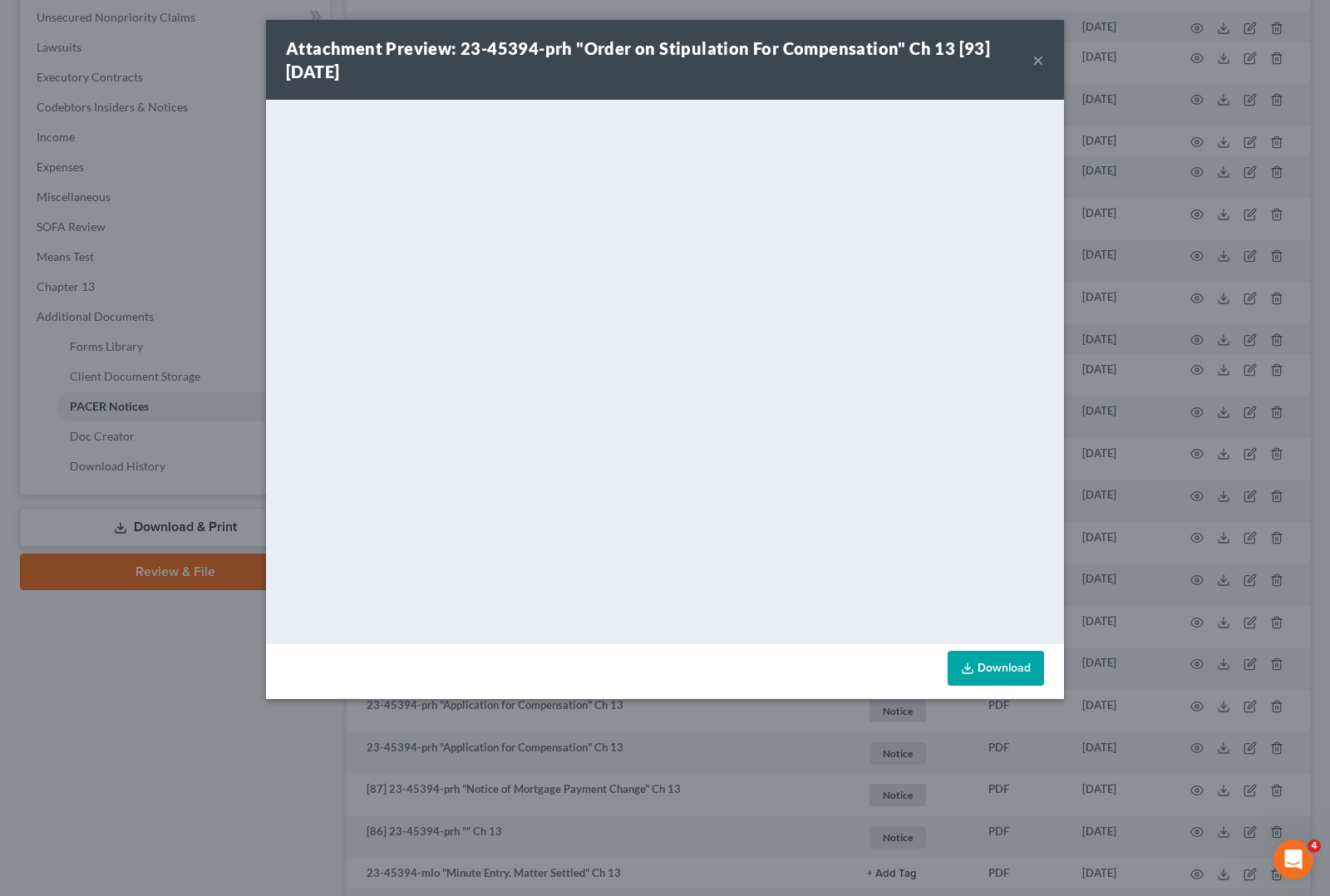
click at [1042, 62] on button "×" at bounding box center [1038, 59] width 11 height 20
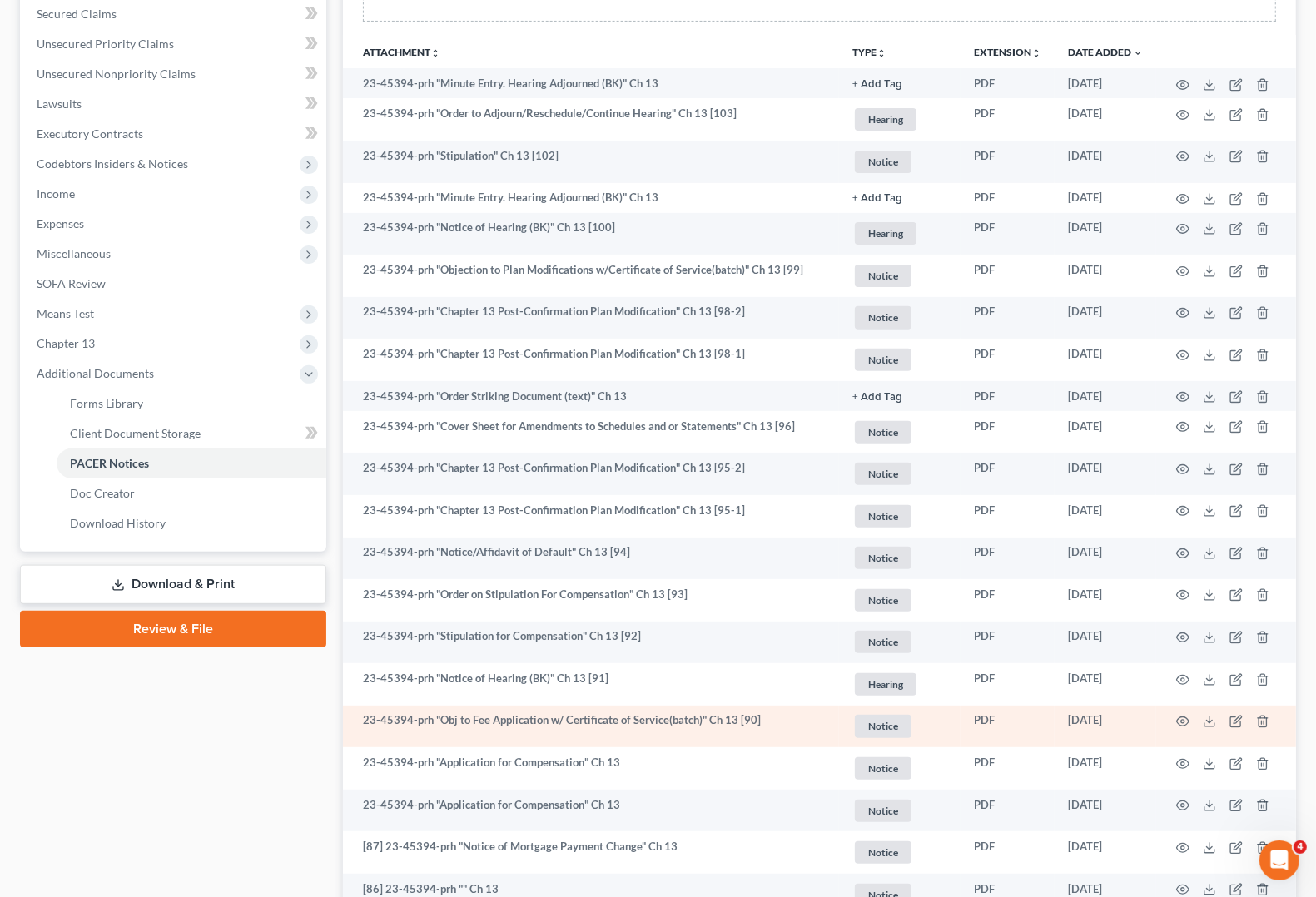
scroll to position [307, 0]
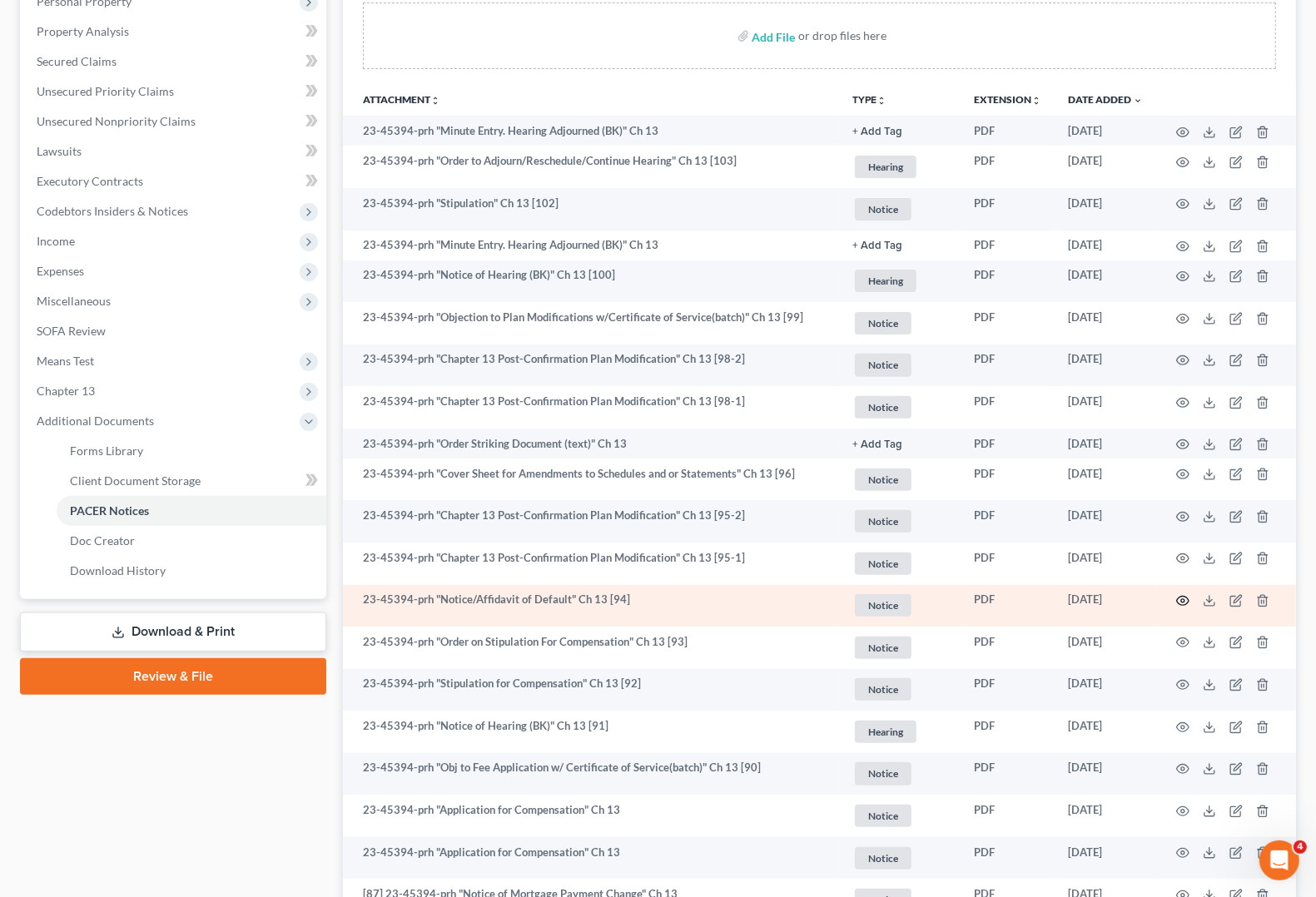
click at [1181, 599] on circle "button" at bounding box center [1182, 601] width 4 height 4
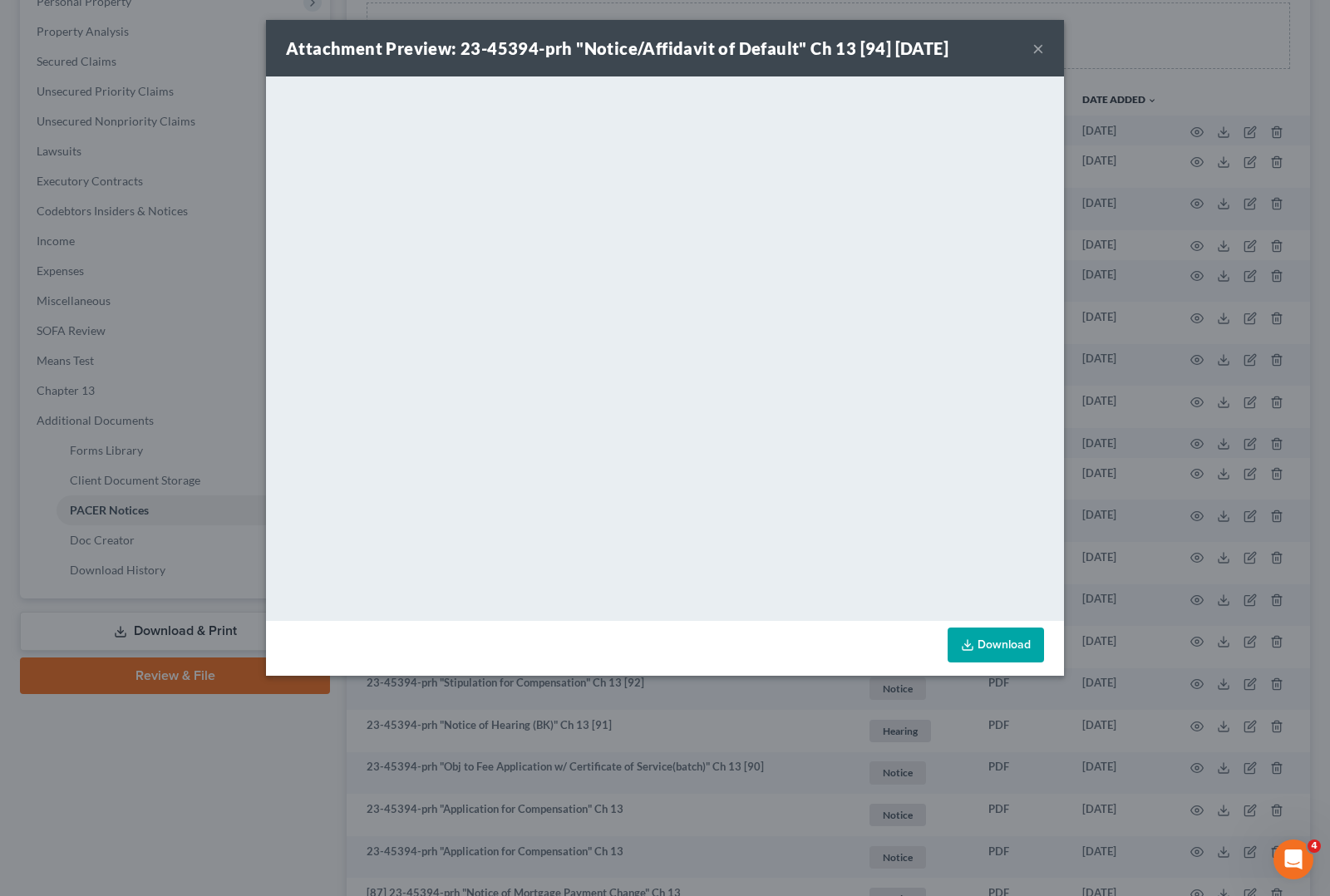
click at [1041, 51] on button "×" at bounding box center [1038, 48] width 11 height 20
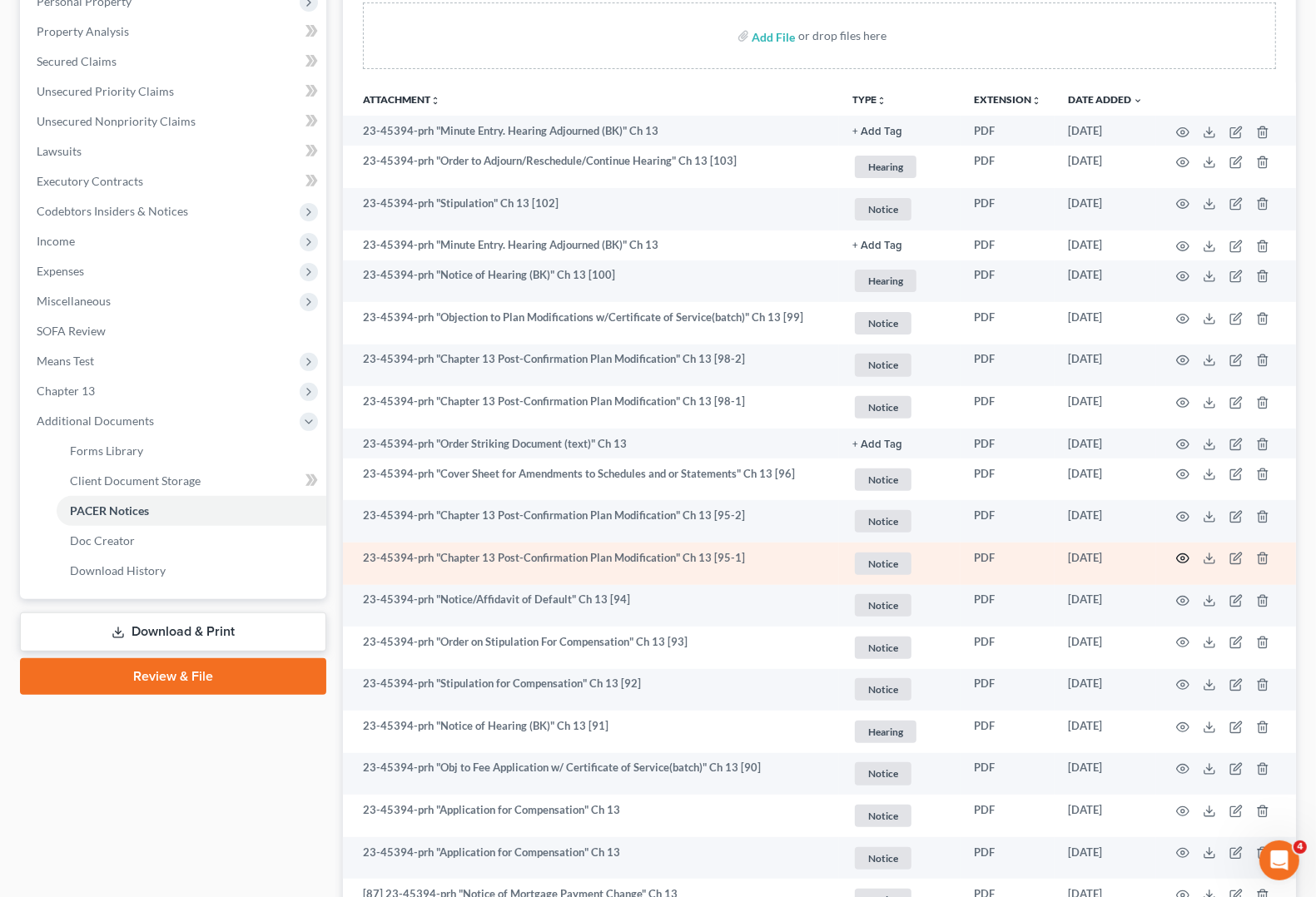
click at [1188, 554] on icon "button" at bounding box center [1182, 559] width 13 height 13
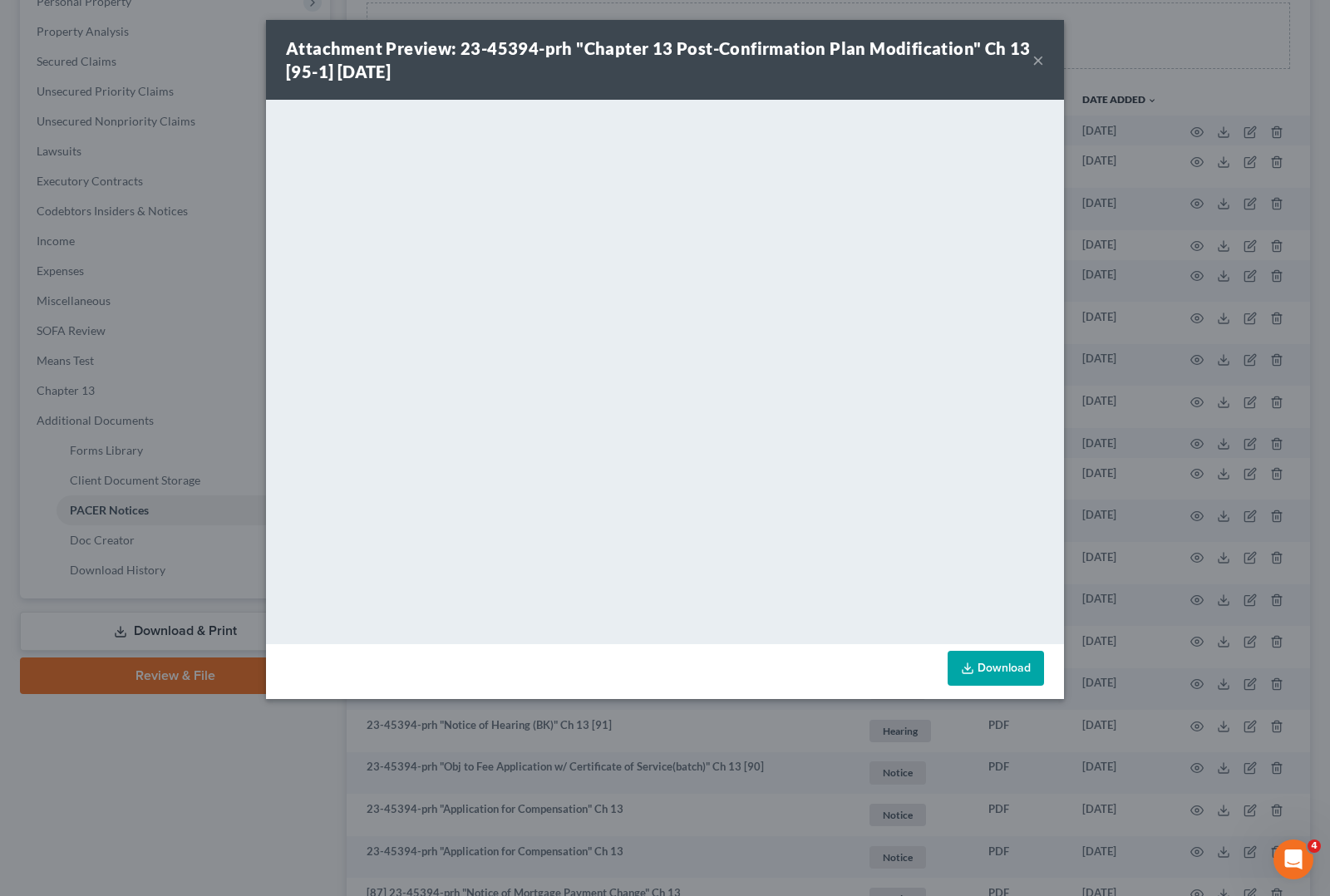
click at [1039, 54] on button "×" at bounding box center [1038, 59] width 11 height 20
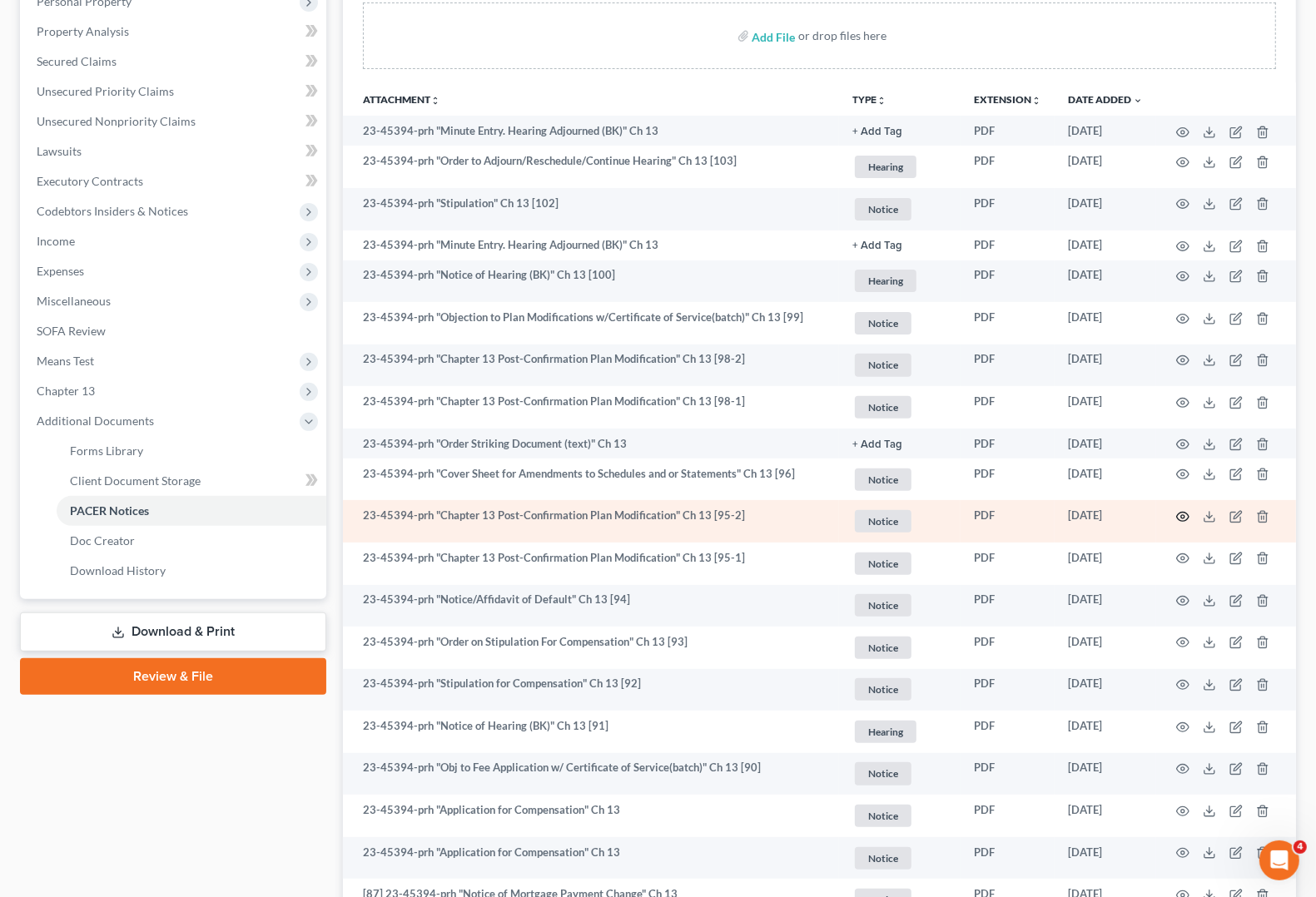
click at [1183, 514] on icon "button" at bounding box center [1182, 516] width 13 height 13
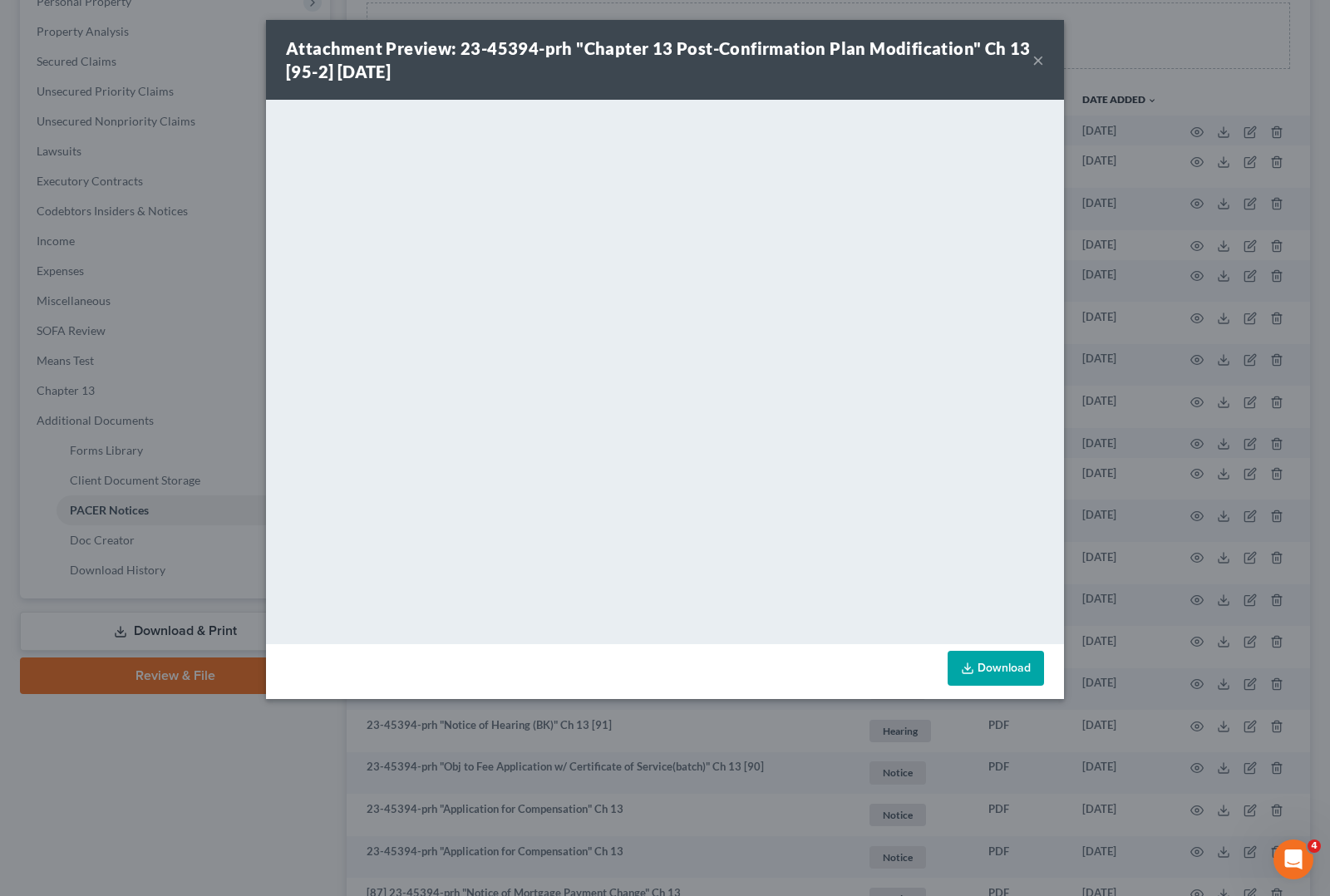
click at [1033, 55] on button "×" at bounding box center [1038, 59] width 11 height 20
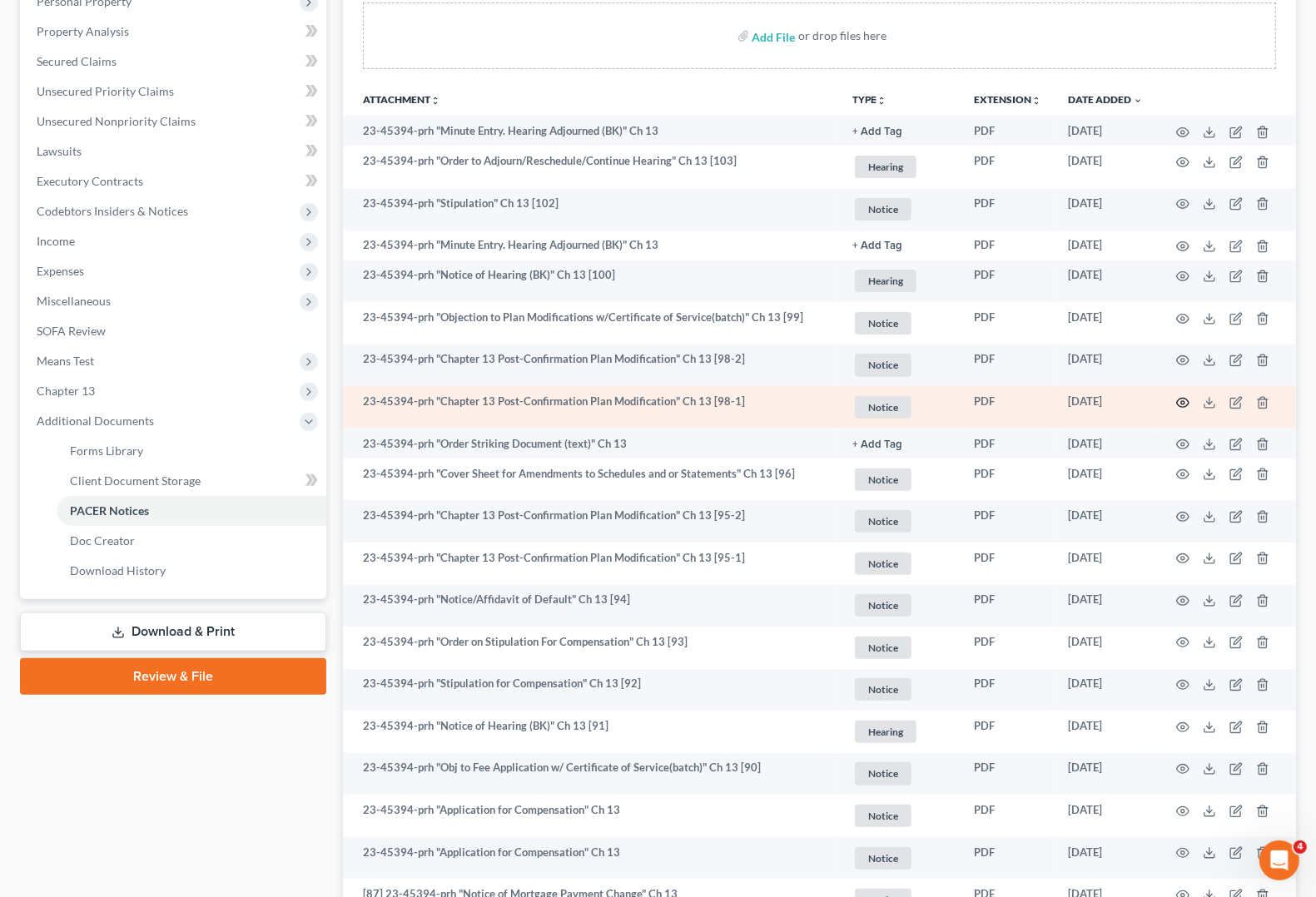
click at [1179, 401] on icon "button" at bounding box center [1182, 402] width 13 height 13
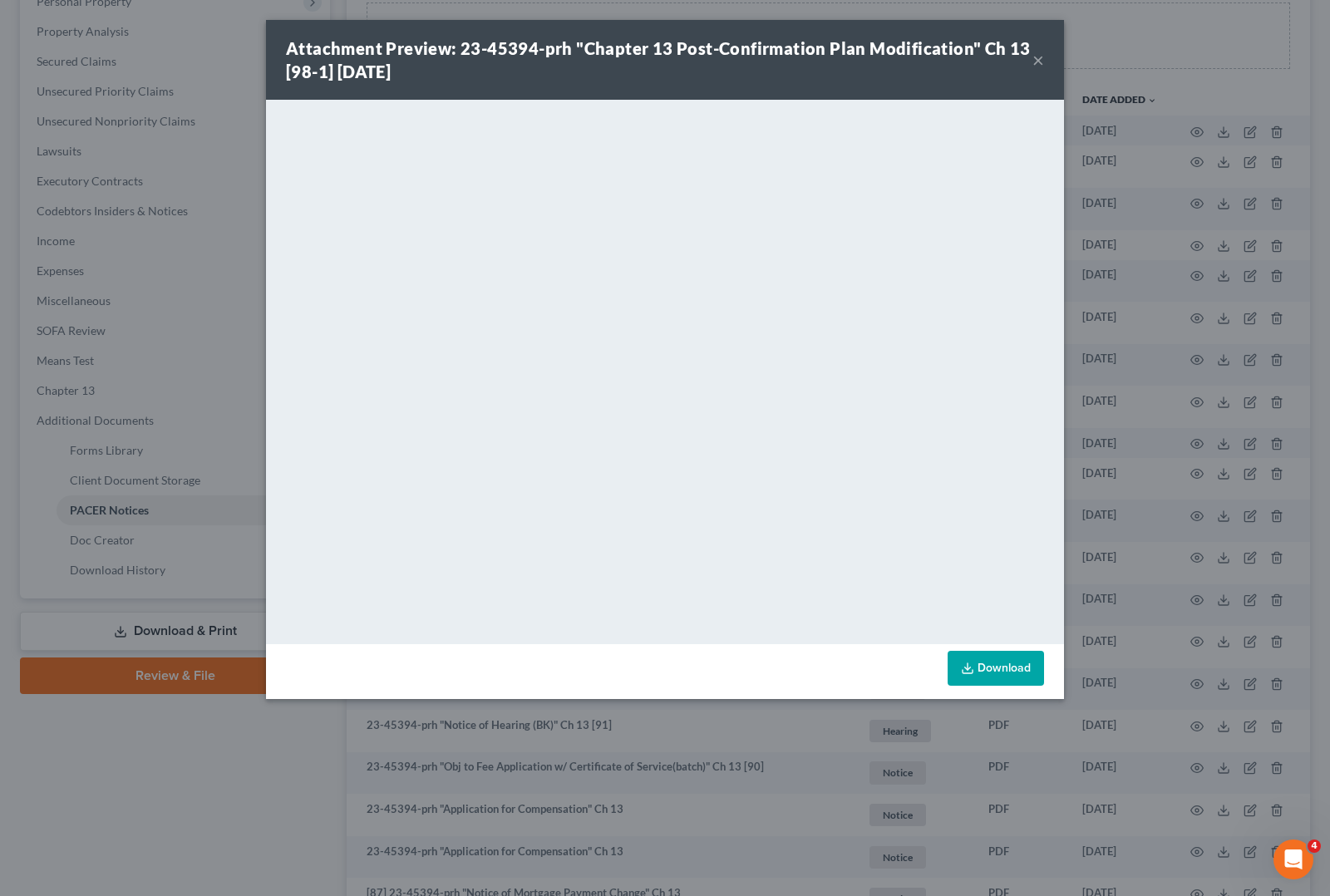
click at [1041, 55] on button "×" at bounding box center [1038, 59] width 11 height 20
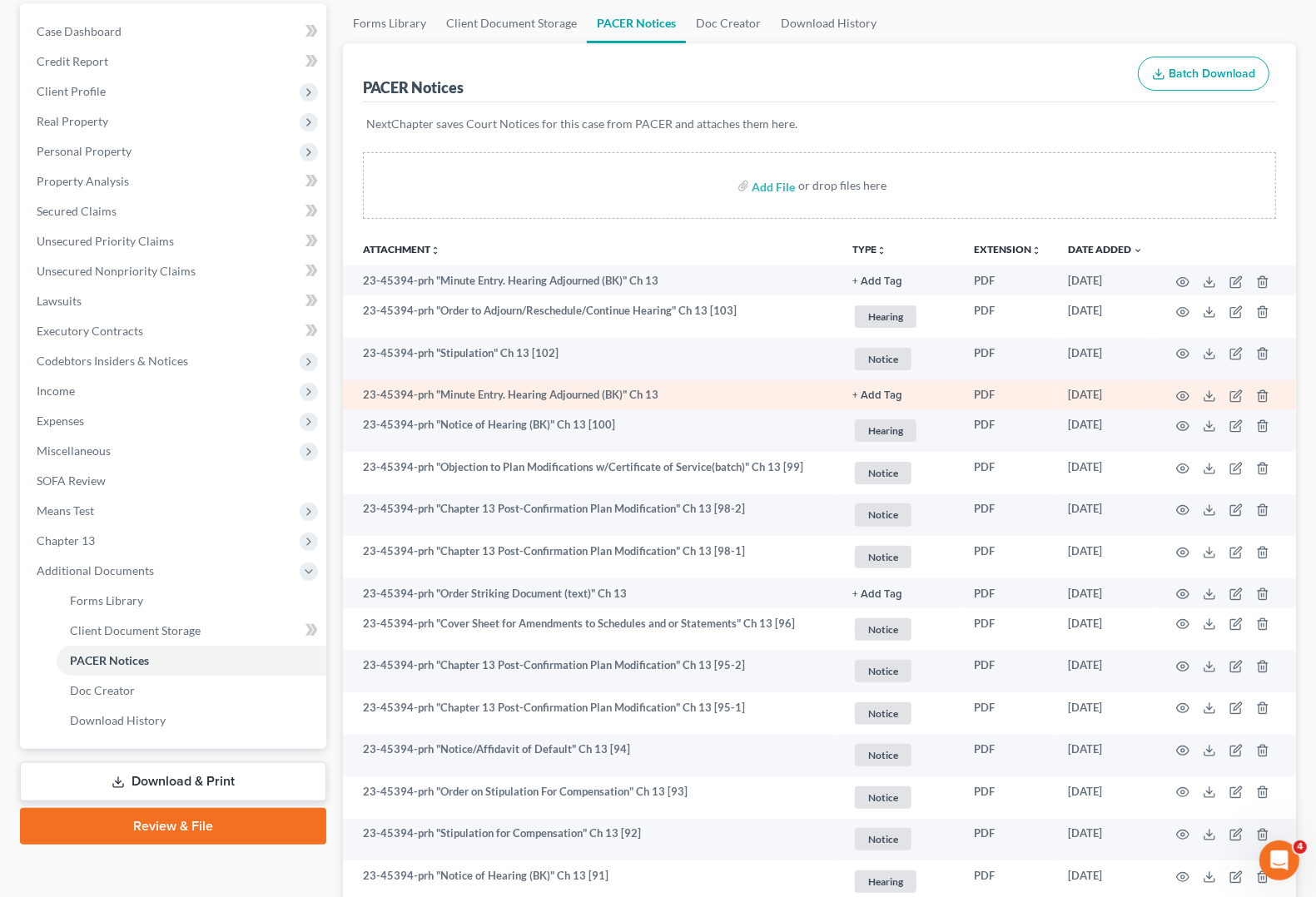
scroll to position [0, 0]
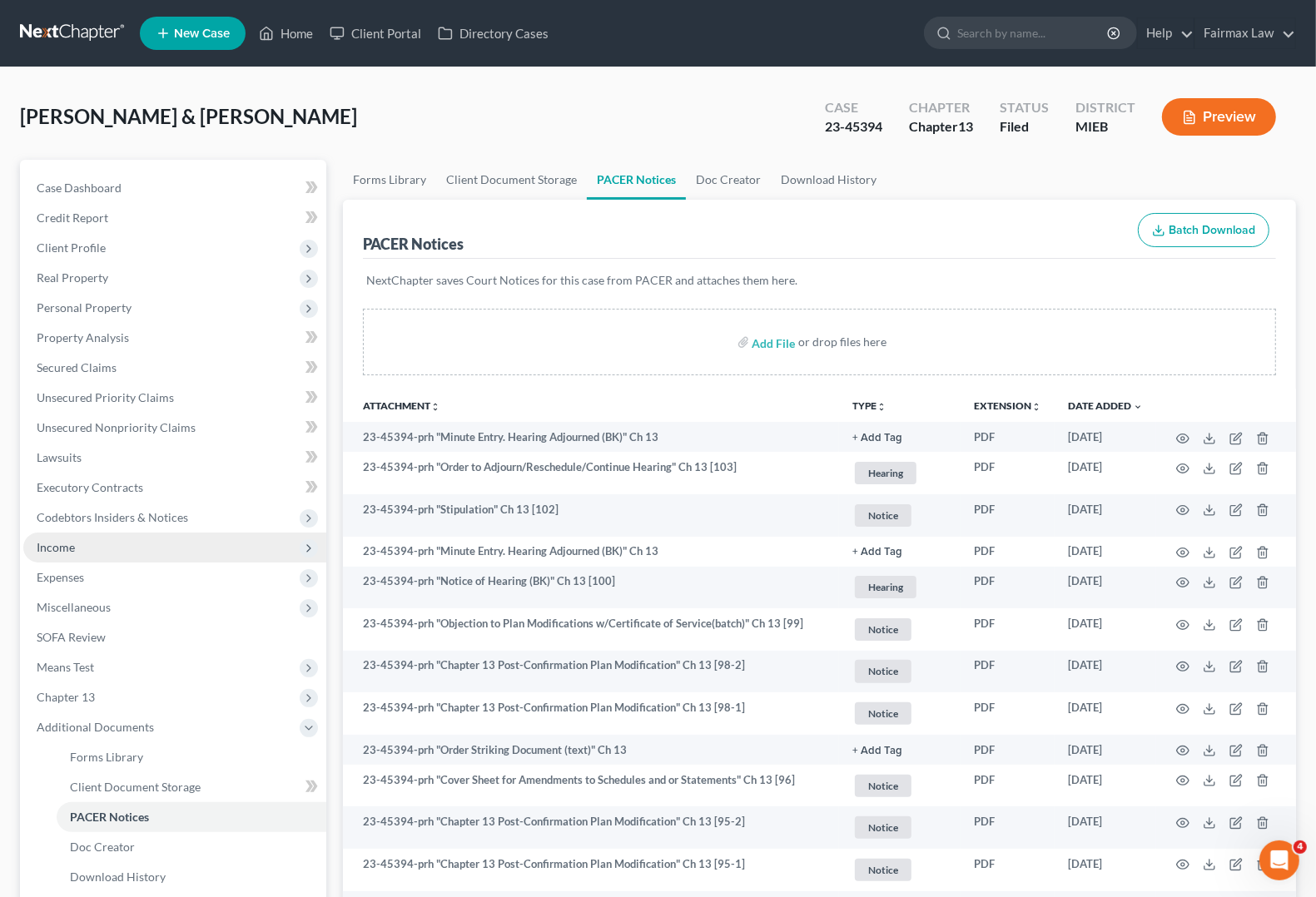
click at [69, 559] on span "Income" at bounding box center [175, 547] width 303 height 30
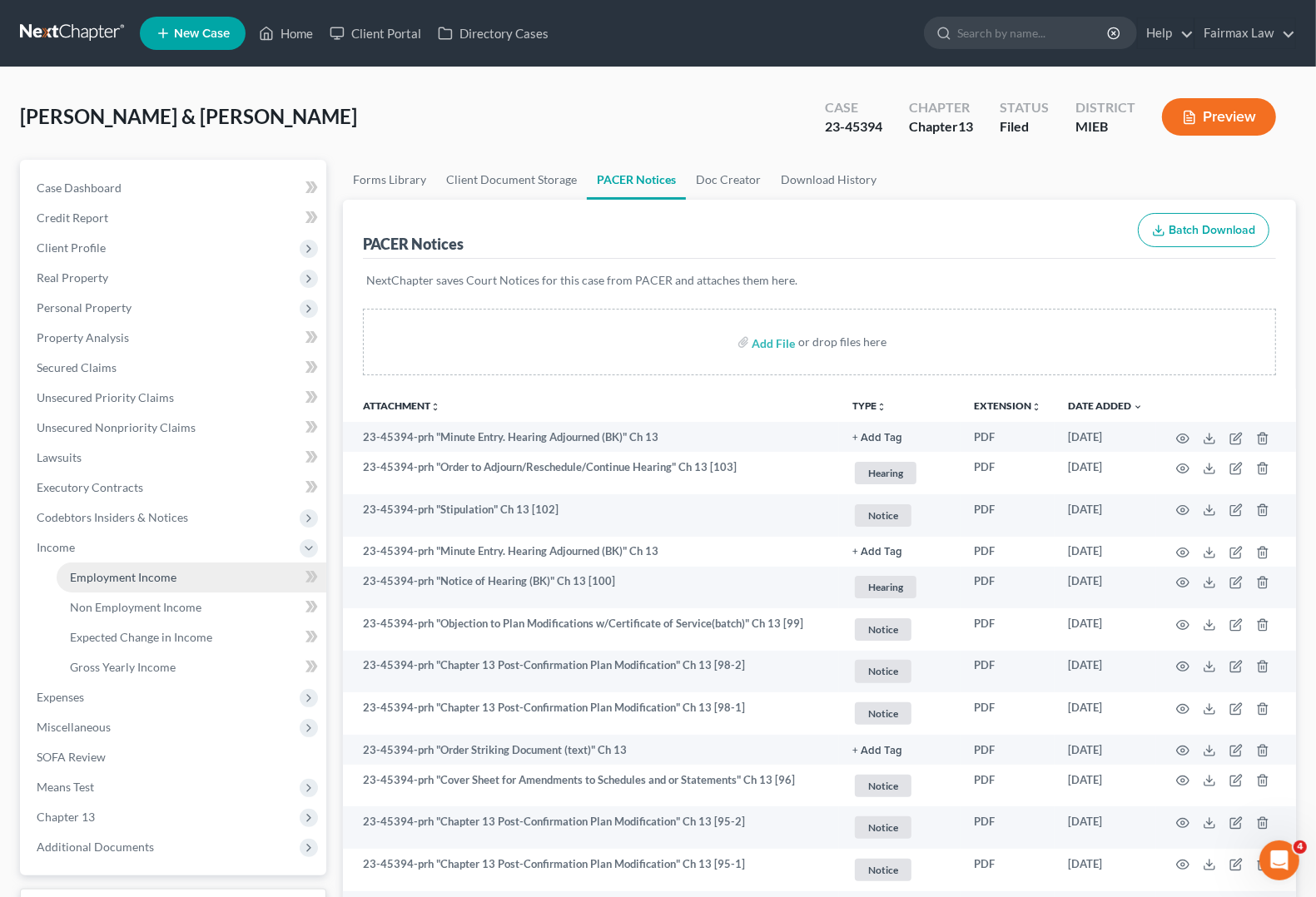
click at [141, 576] on span "Employment Income" at bounding box center [122, 576] width 106 height 14
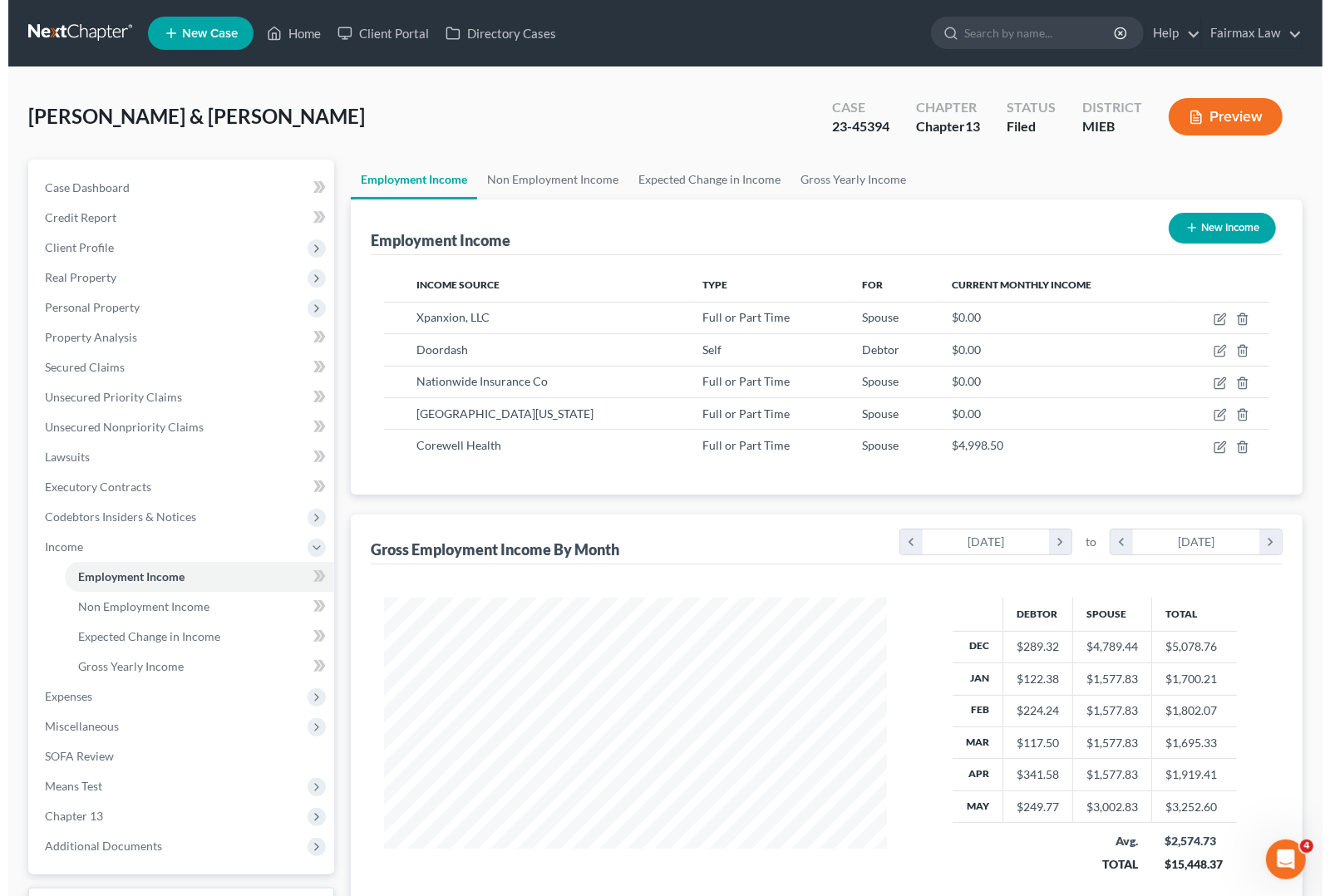
scroll to position [300, 534]
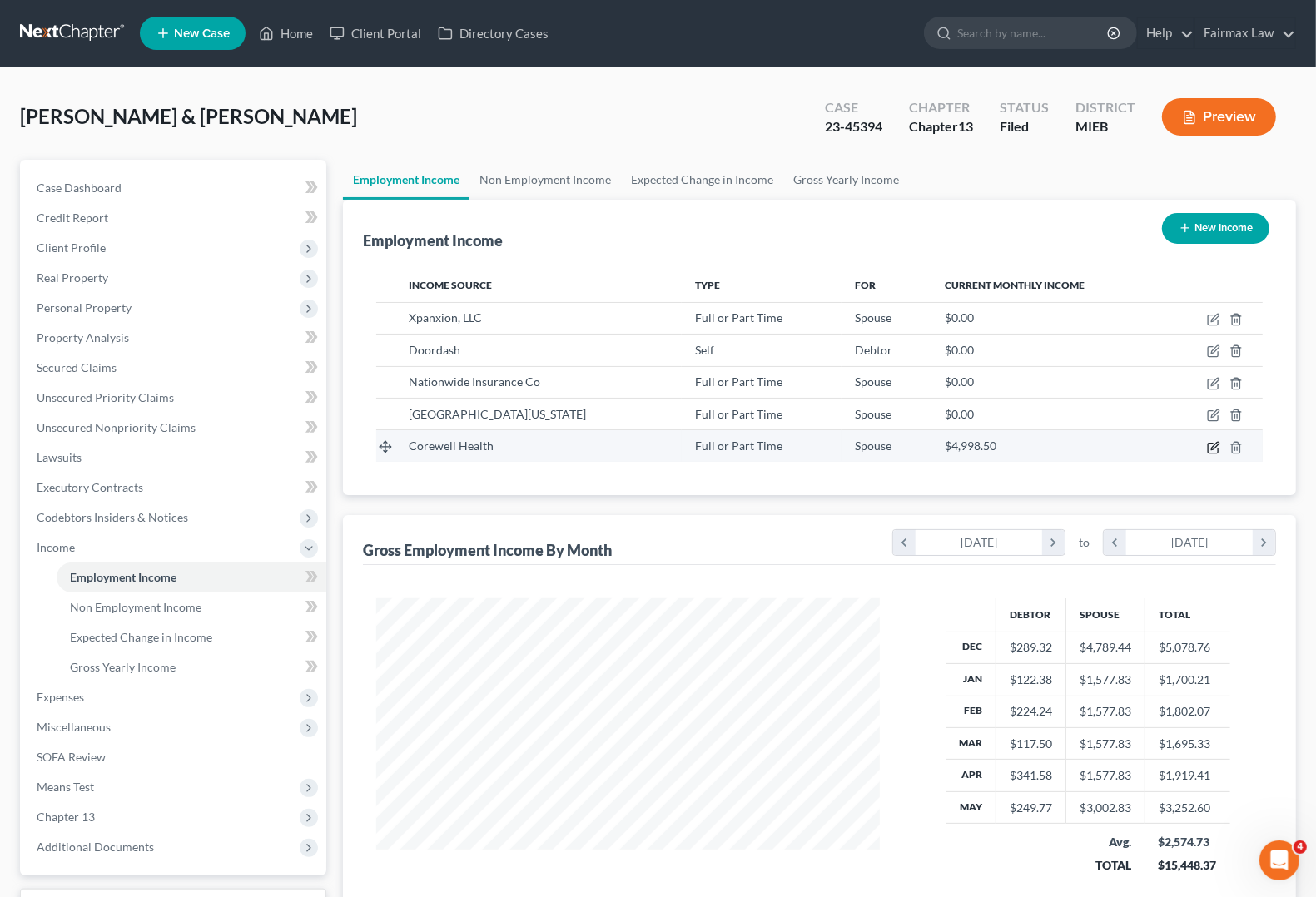
click at [1210, 451] on icon "button" at bounding box center [1213, 448] width 13 height 13
select select "0"
select select "23"
select select "2"
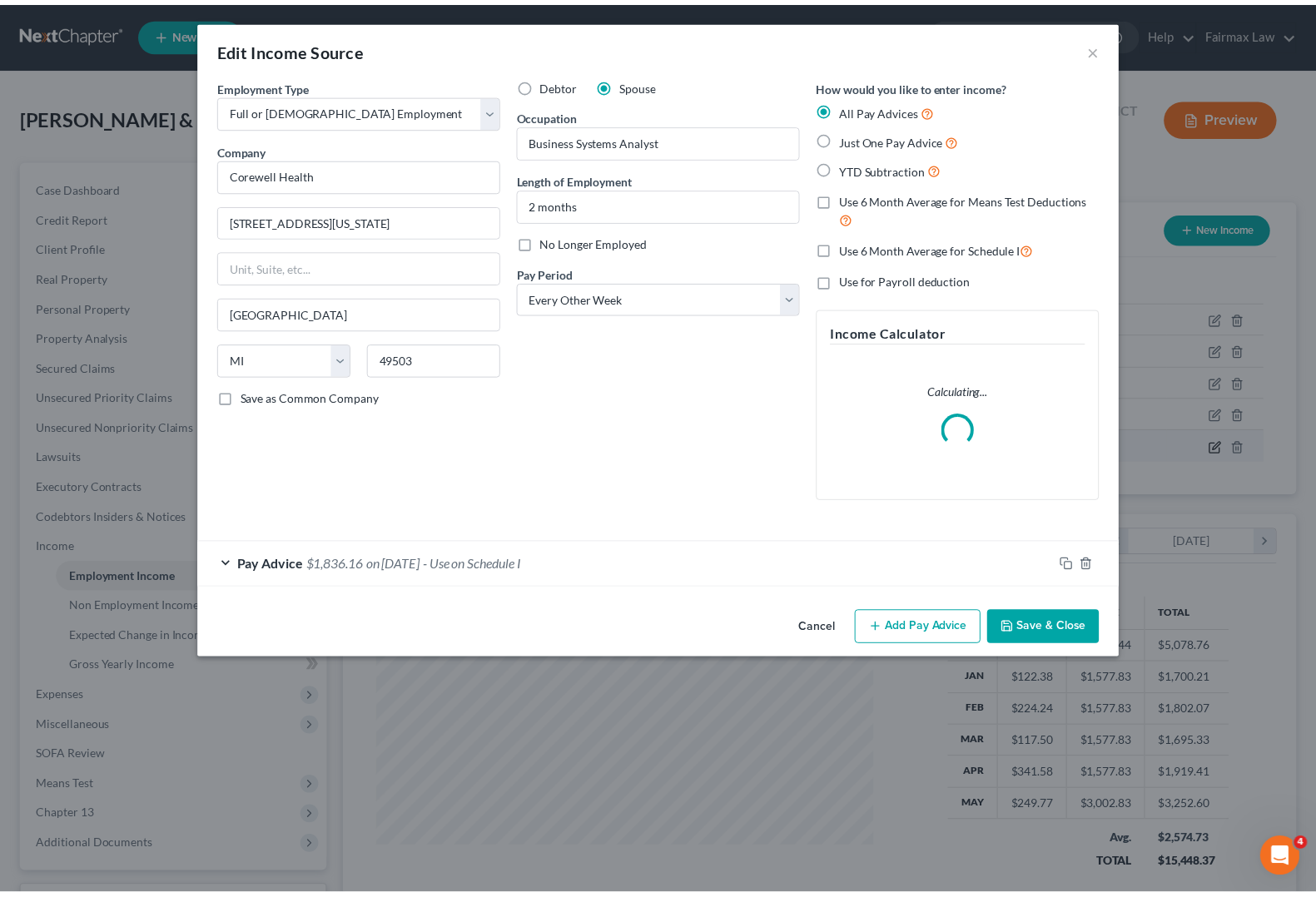
scroll to position [300, 543]
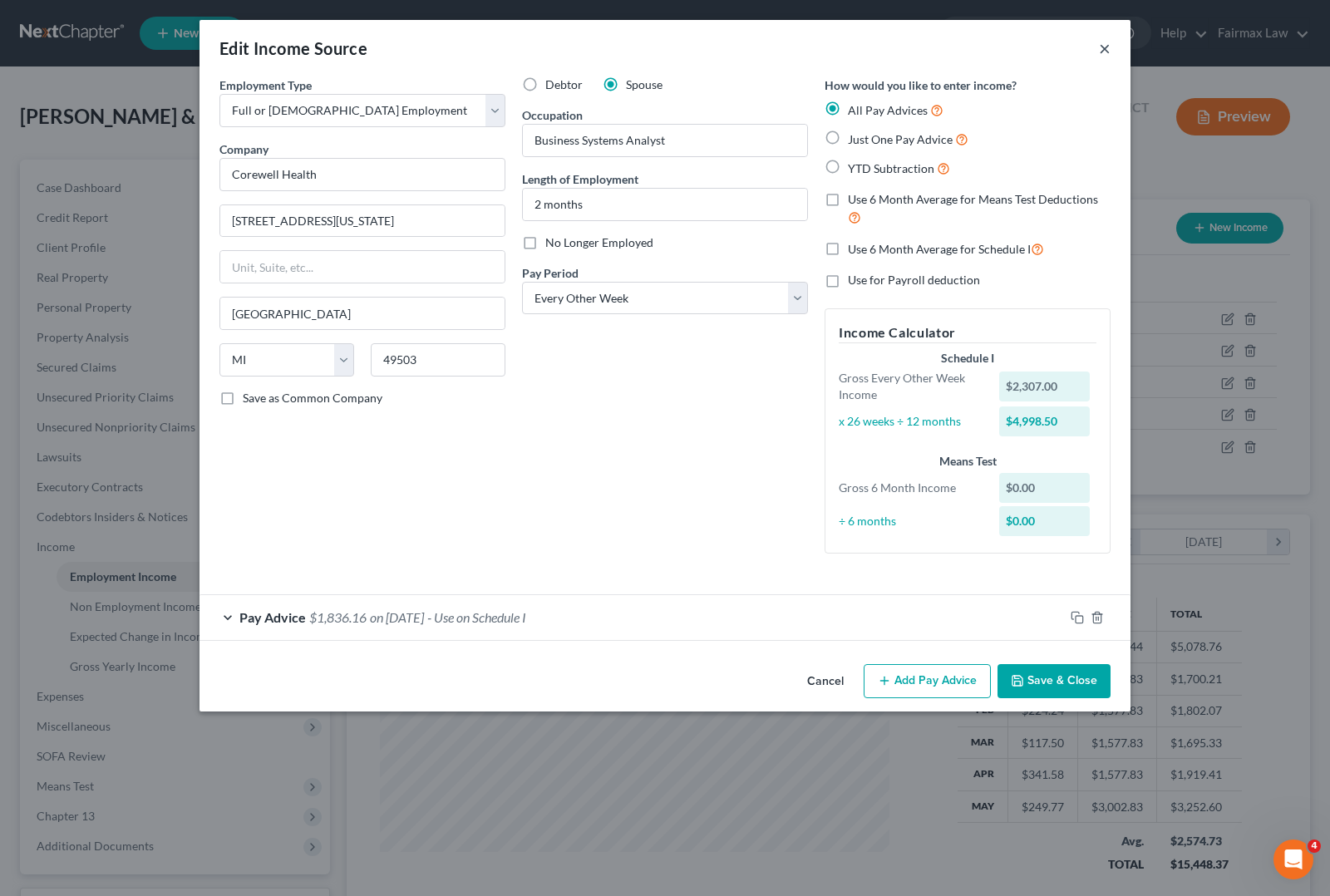
click at [1107, 47] on button "×" at bounding box center [1105, 48] width 11 height 20
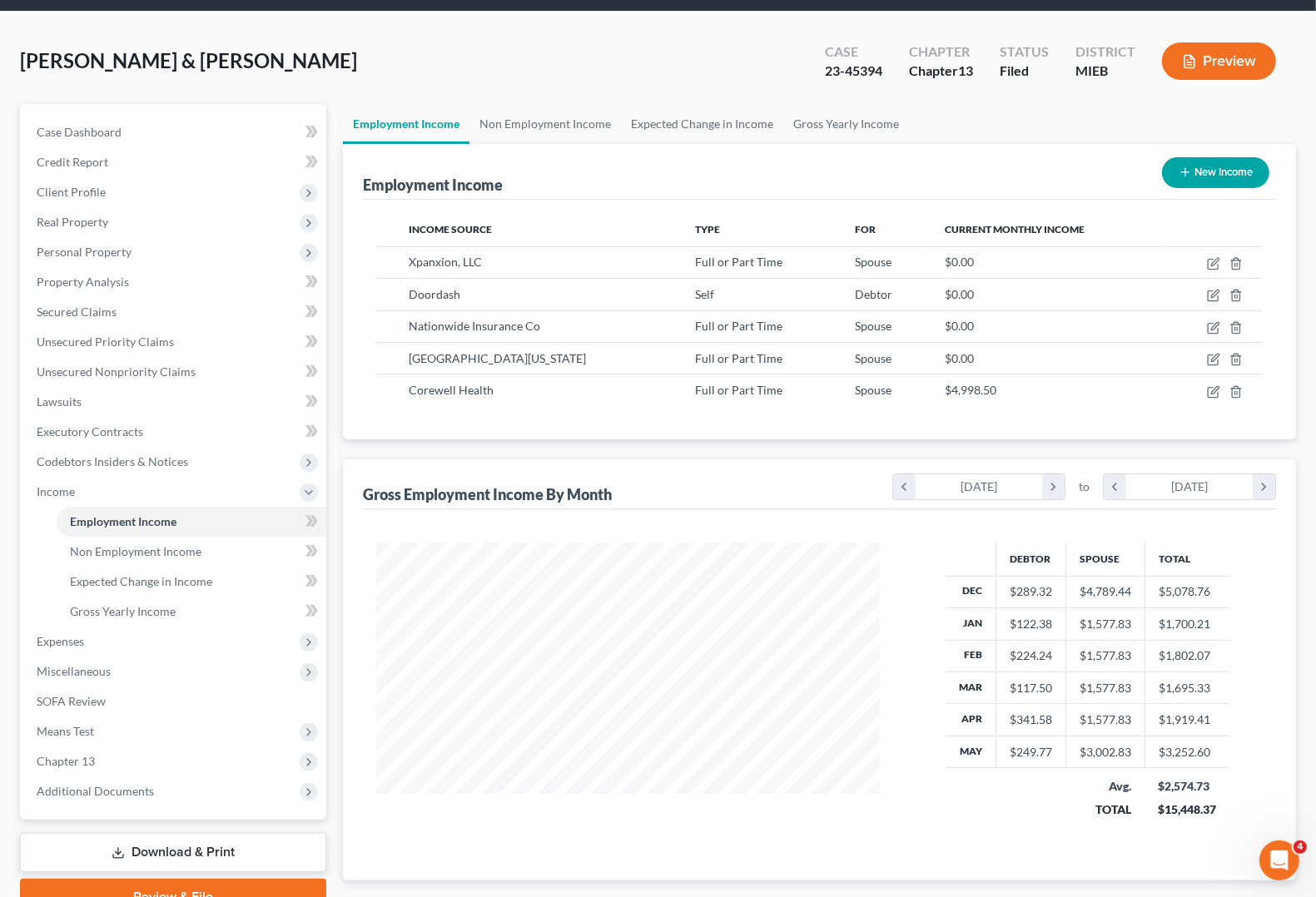
scroll to position [104, 0]
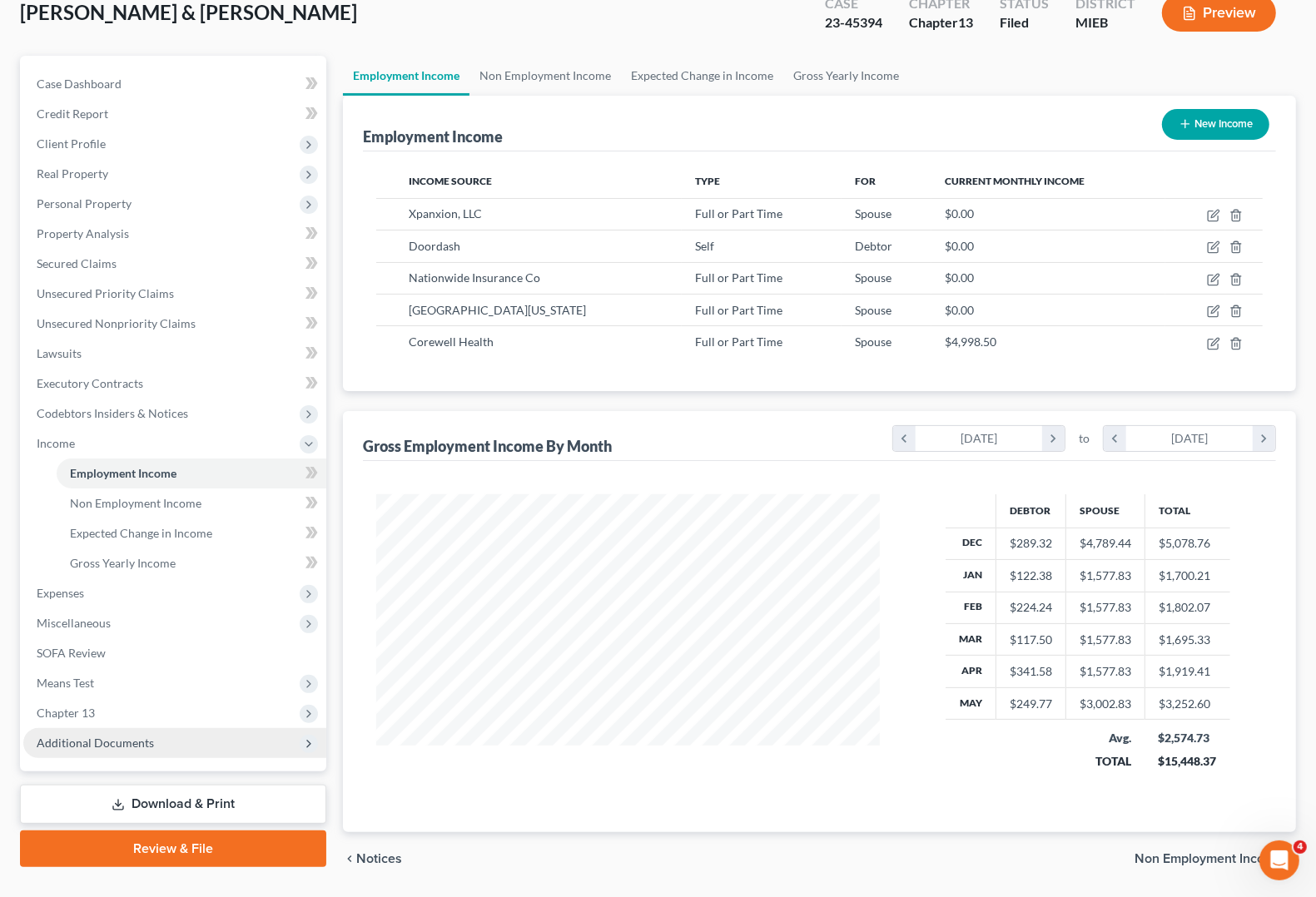
click at [109, 736] on span "Additional Documents" at bounding box center [95, 742] width 118 height 14
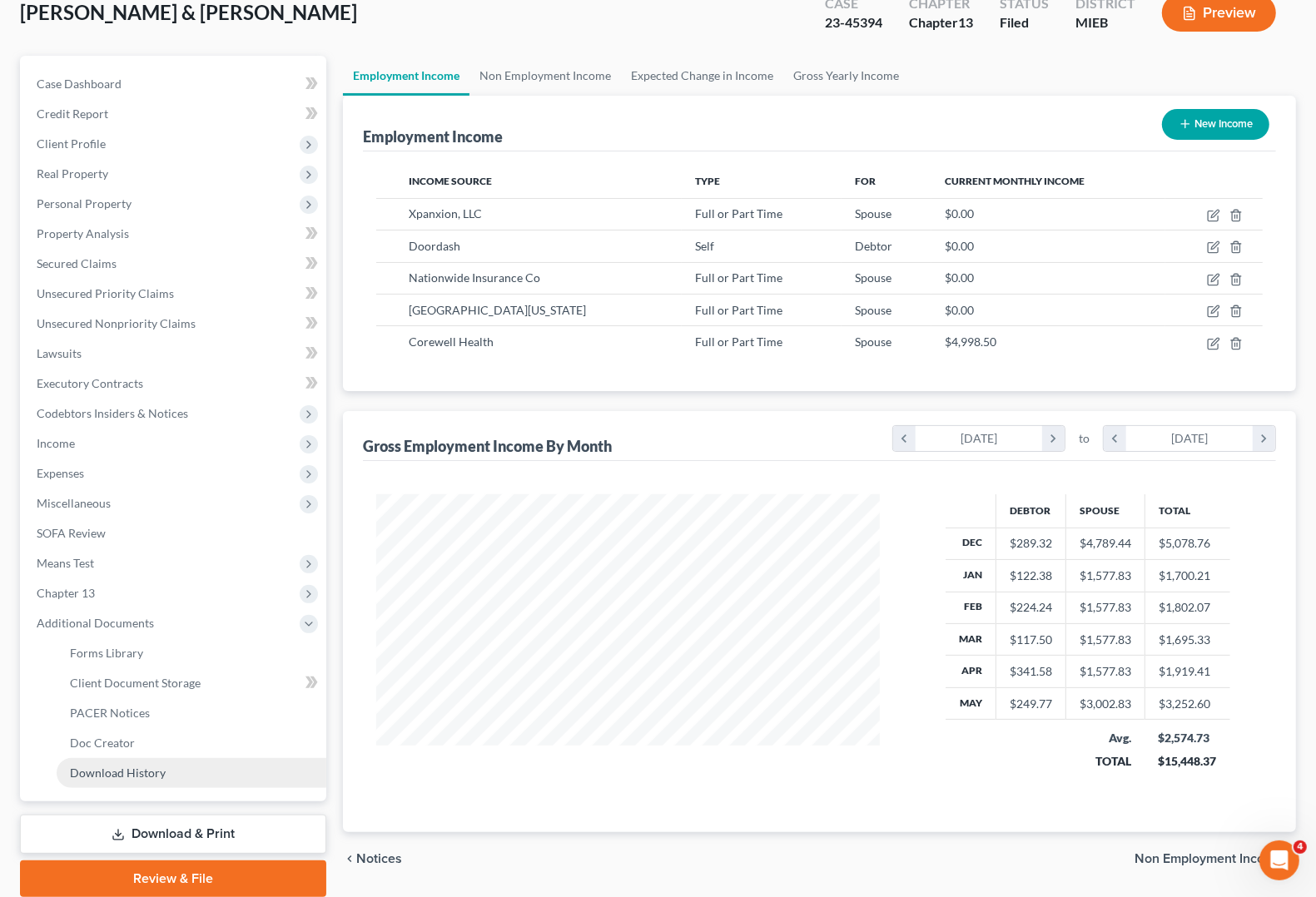
click at [105, 774] on span "Download History" at bounding box center [118, 772] width 96 height 14
